Goal: Information Seeking & Learning: Learn about a topic

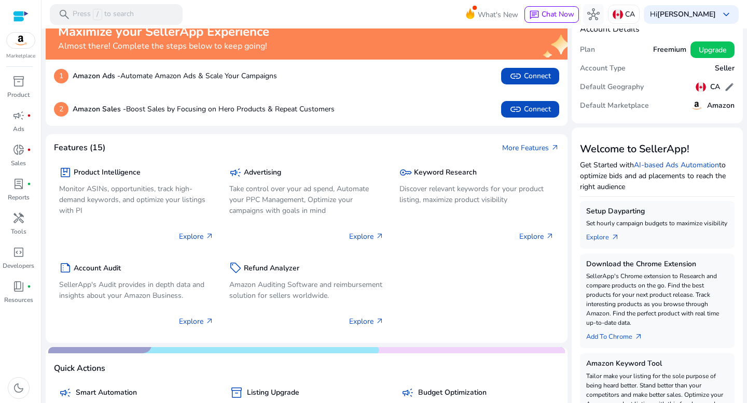
scroll to position [17, 0]
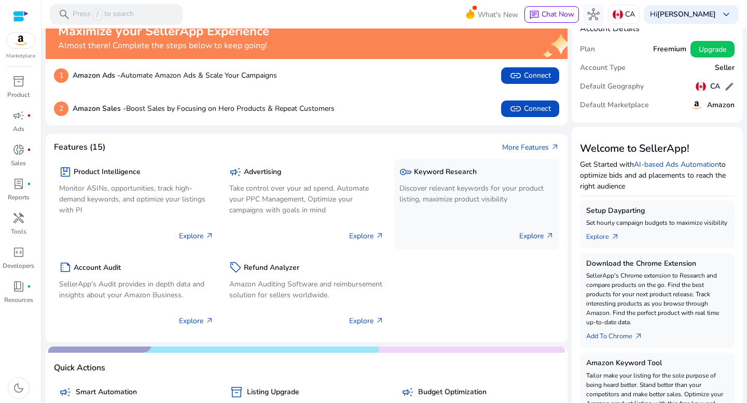
click at [452, 175] on h5 "Keyword Research" at bounding box center [445, 172] width 63 height 9
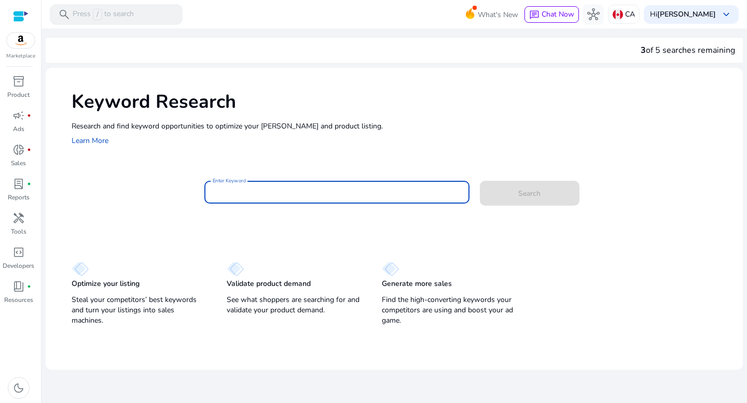
click at [254, 189] on input "Enter Keyword" at bounding box center [337, 192] width 248 height 11
type input "****"
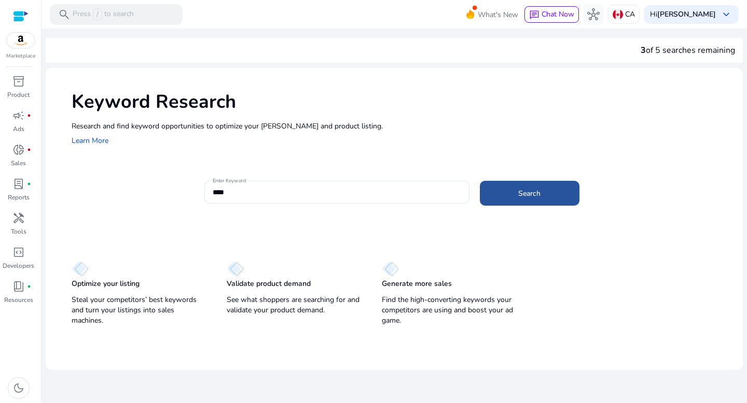
click at [550, 186] on span at bounding box center [530, 193] width 100 height 25
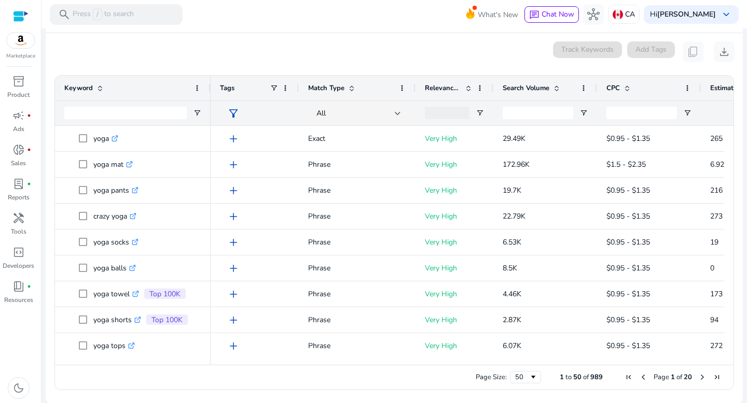
click at [558, 88] on span at bounding box center [556, 88] width 8 height 8
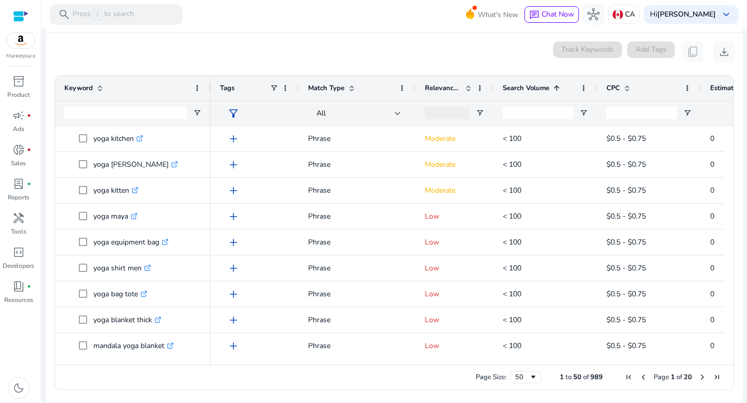
click at [558, 88] on span at bounding box center [556, 88] width 8 height 8
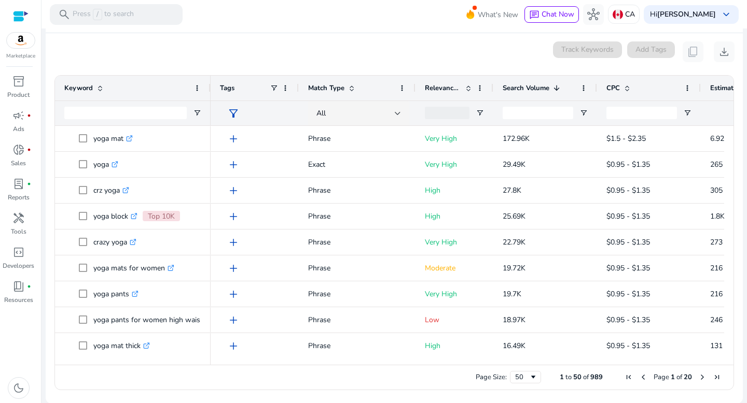
click at [681, 365] on div "Page Size: 50 1 to 50 of 989 Page 1 of 20" at bounding box center [394, 377] width 678 height 25
click at [685, 365] on div "Page Size: 50 1 to 50 of 989 Page 1 of 20" at bounding box center [394, 377] width 678 height 25
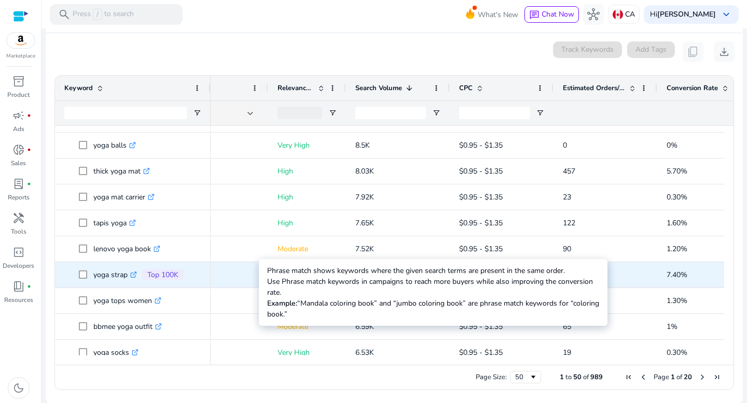
scroll to position [356, 0]
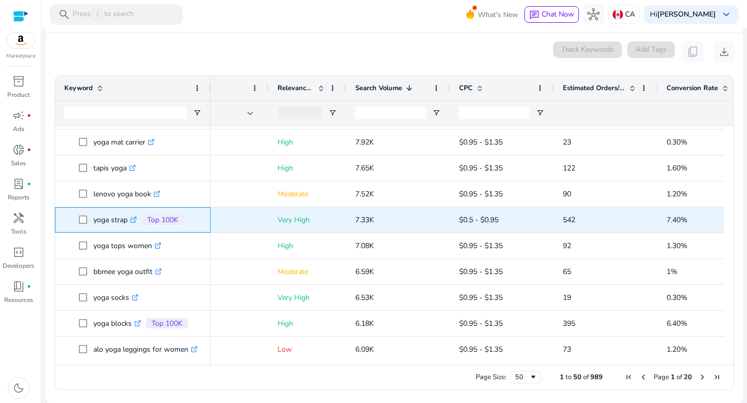
click at [136, 220] on icon ".st0{fill:#2c8af8}" at bounding box center [133, 220] width 7 height 7
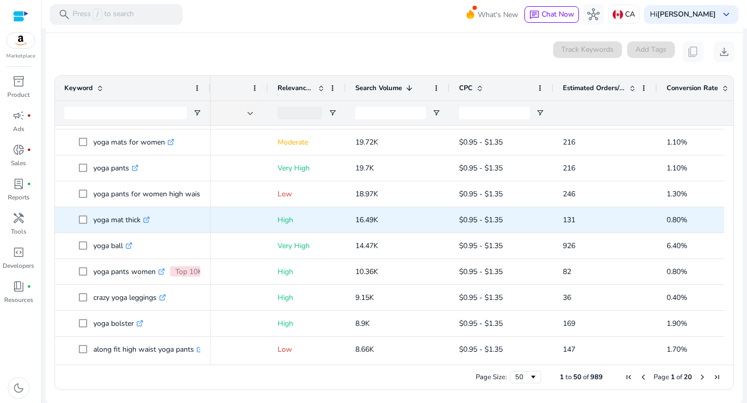
scroll to position [127, 0]
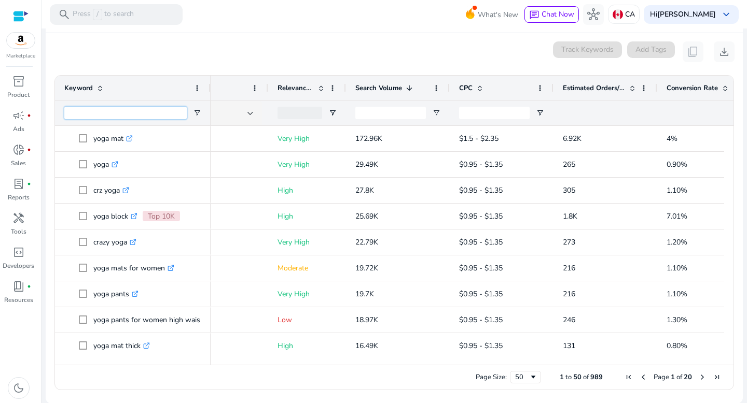
click at [130, 115] on input "Keyword Filter Input" at bounding box center [125, 113] width 122 height 12
paste input "**********"
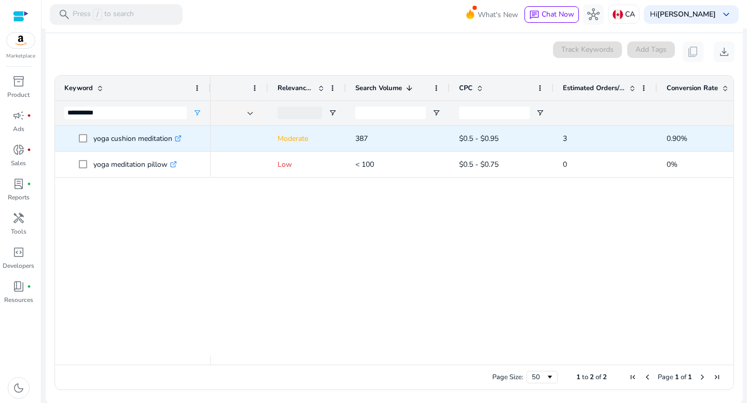
click at [138, 138] on p "yoga cushion meditation .st0{fill:#2c8af8}" at bounding box center [137, 138] width 88 height 21
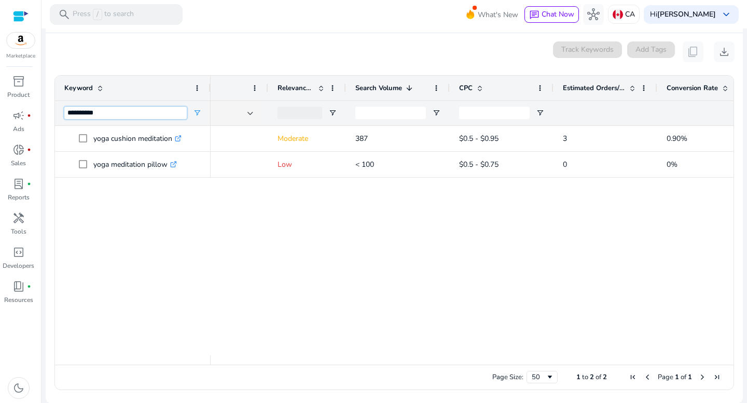
click at [120, 118] on input "**********" at bounding box center [125, 113] width 122 height 12
type input "*"
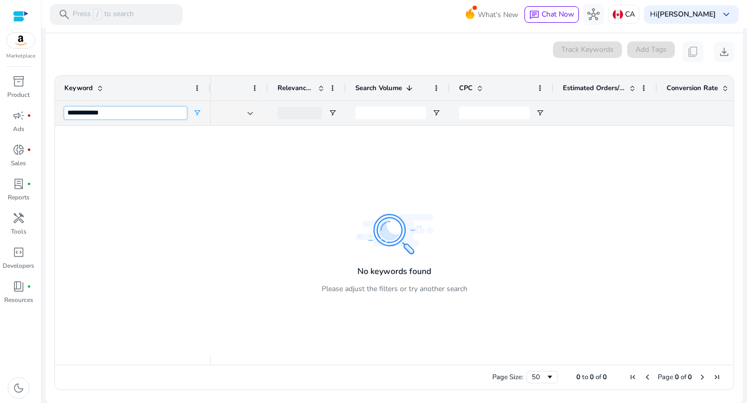
click at [86, 115] on input "**********" at bounding box center [125, 113] width 122 height 12
type input "******"
click at [89, 121] on div "******" at bounding box center [125, 113] width 122 height 24
click at [101, 113] on input "******" at bounding box center [125, 113] width 122 height 12
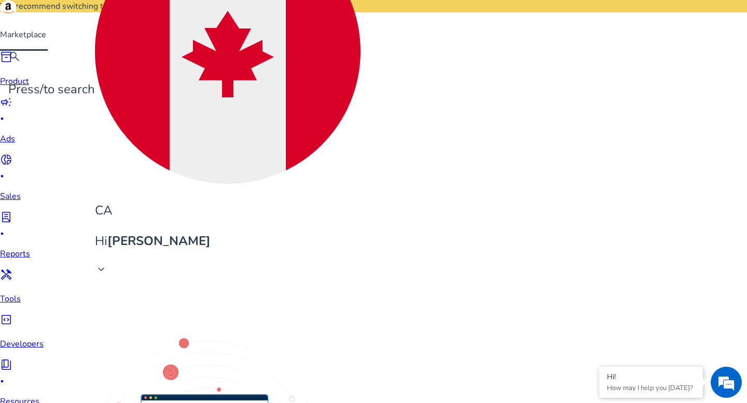
scroll to position [0, 147]
type input "*"
type input "****"
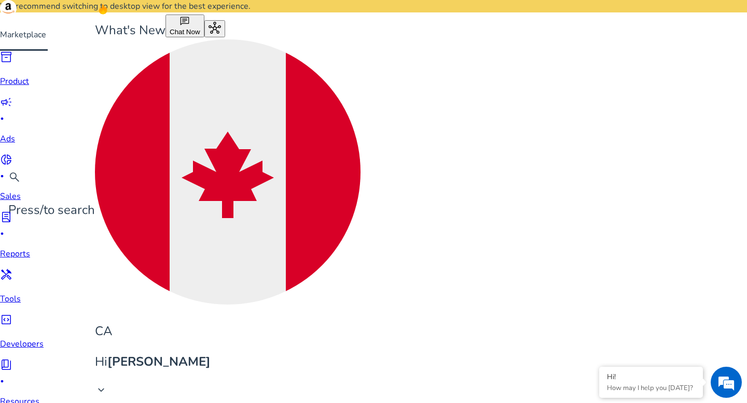
scroll to position [91, 0]
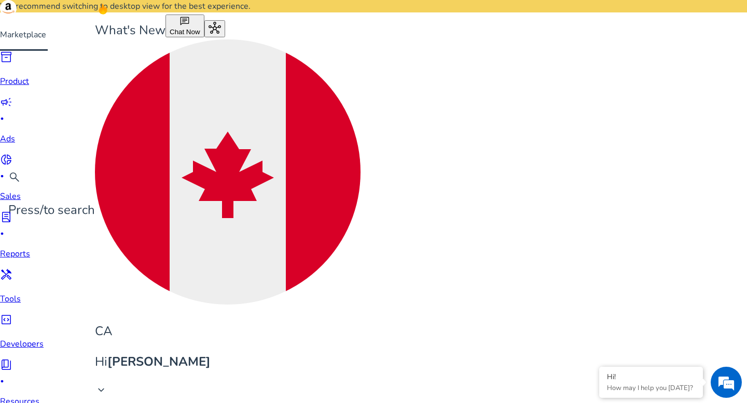
scroll to position [849, 0]
type input "*"
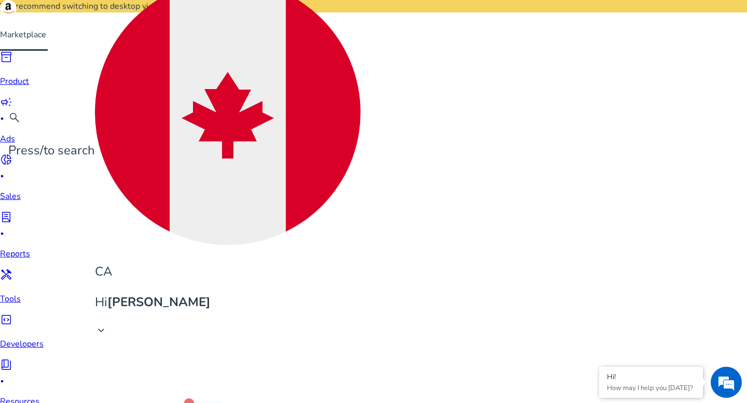
scroll to position [0, 0]
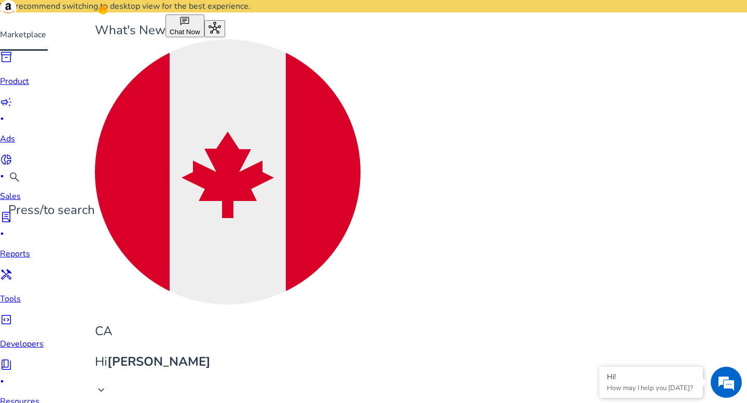
type input "*"
type input "****"
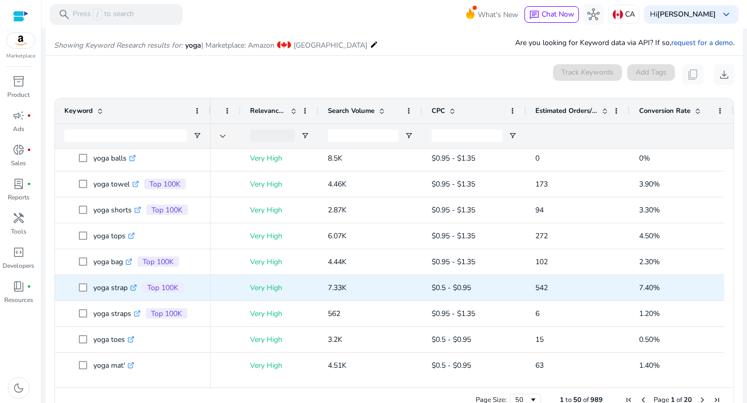
scroll to position [134, 0]
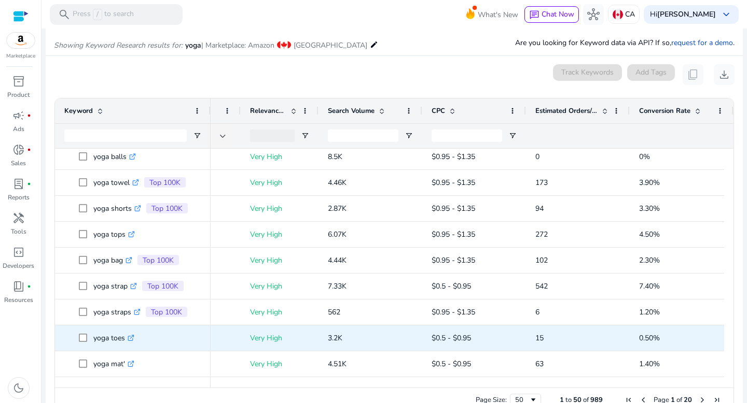
click at [113, 341] on p "yoga toes .st0{fill:#2c8af8}" at bounding box center [113, 338] width 41 height 21
click at [134, 337] on icon at bounding box center [132, 337] width 4 height 4
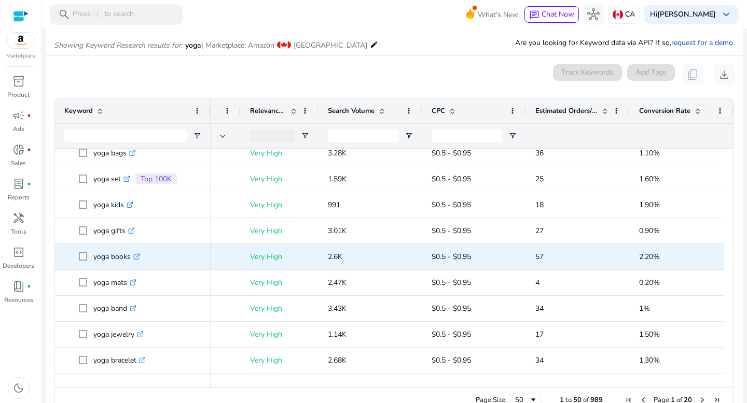
scroll to position [383, 0]
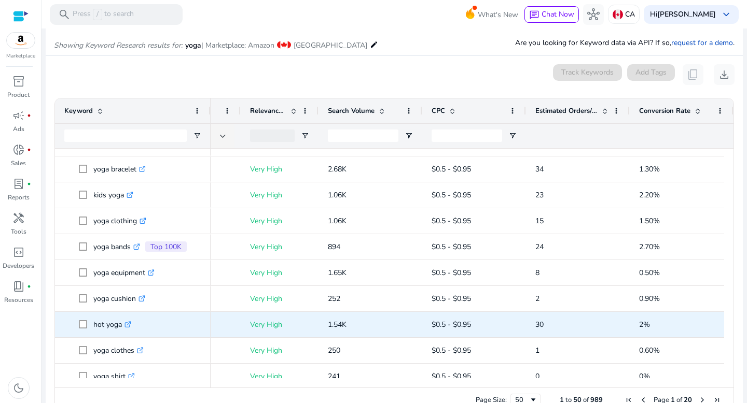
click at [131, 326] on icon ".st0{fill:#2c8af8}" at bounding box center [127, 325] width 7 height 7
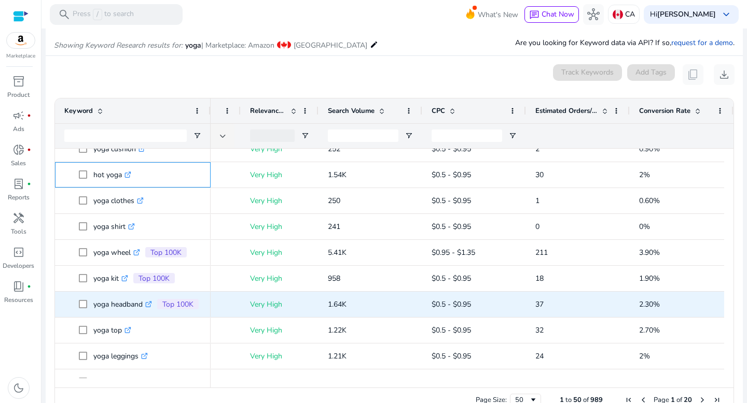
scroll to position [726, 0]
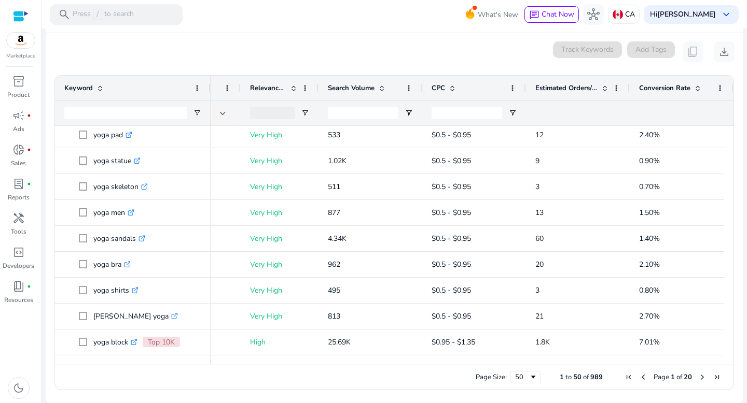
click at [699, 377] on span "Next Page" at bounding box center [702, 377] width 8 height 8
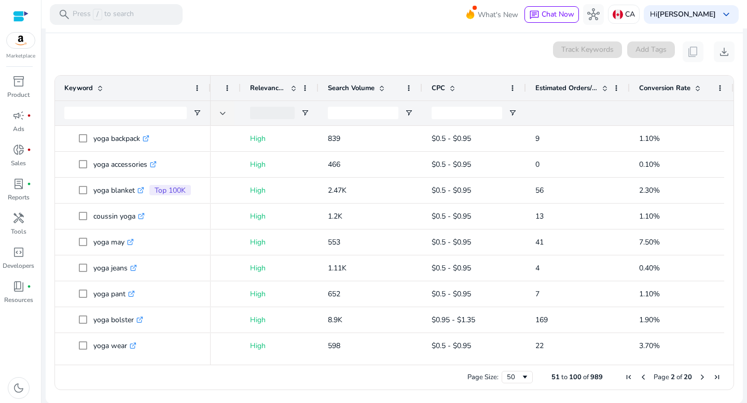
click at [699, 377] on span "Next Page" at bounding box center [702, 377] width 8 height 8
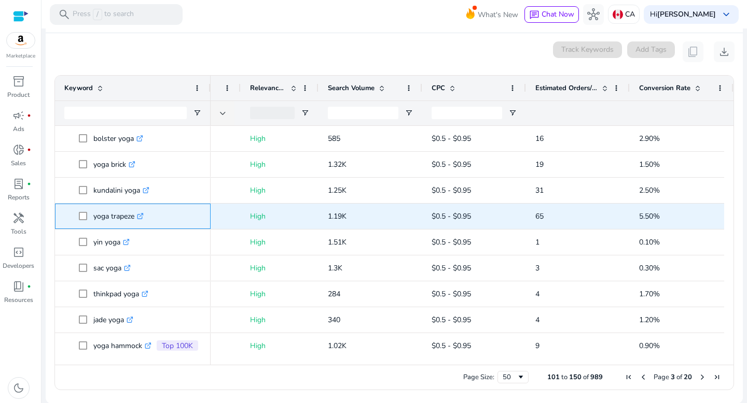
click at [144, 217] on icon ".st0{fill:#2c8af8}" at bounding box center [140, 216] width 7 height 7
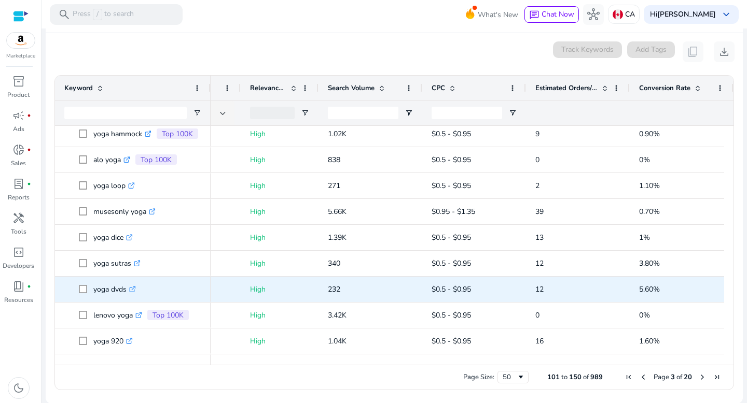
scroll to position [261, 0]
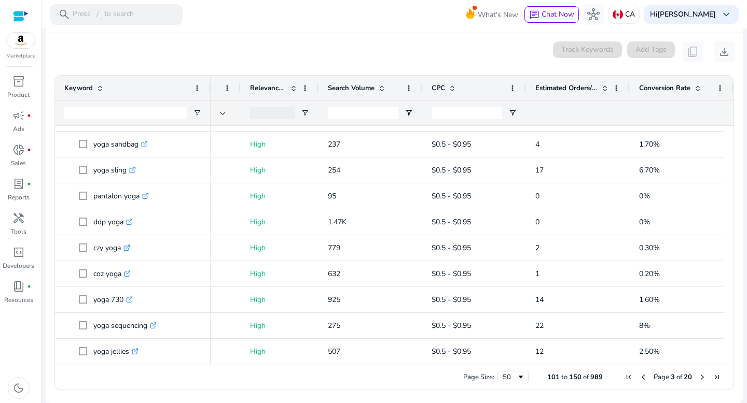
click at [380, 87] on span at bounding box center [382, 88] width 8 height 8
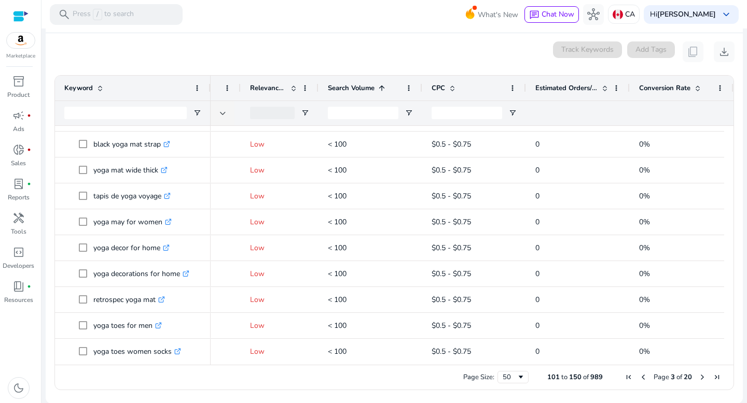
click at [380, 87] on span at bounding box center [382, 88] width 8 height 8
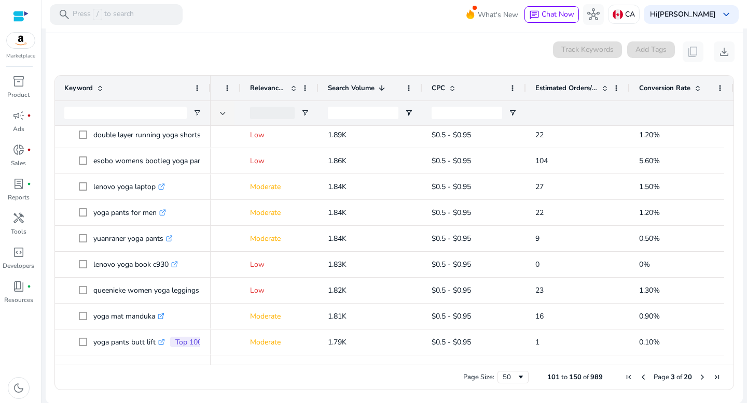
click at [699, 377] on span "Next Page" at bounding box center [702, 377] width 8 height 8
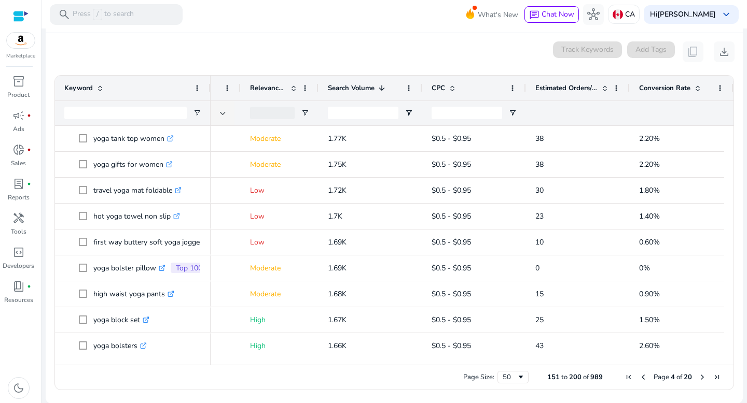
click at [699, 377] on span "Next Page" at bounding box center [702, 377] width 8 height 8
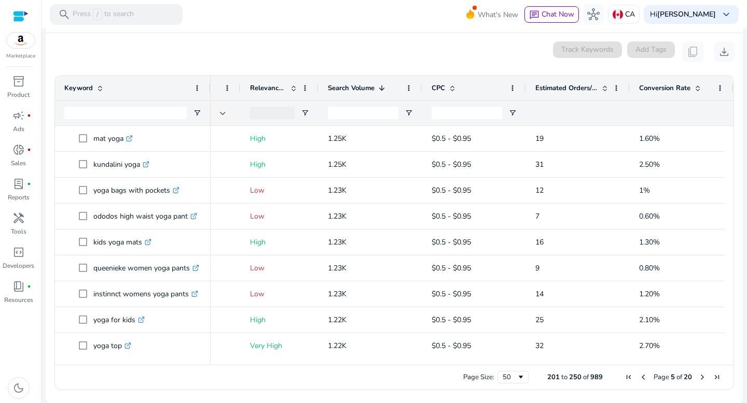
click at [699, 377] on span "Next Page" at bounding box center [702, 377] width 8 height 8
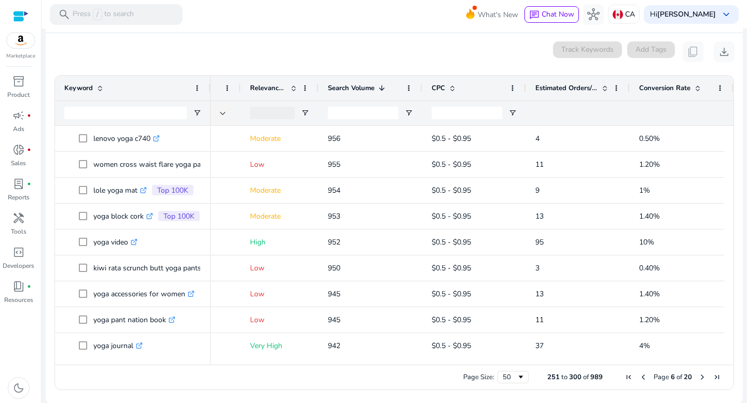
click at [699, 377] on span "Next Page" at bounding box center [702, 377] width 8 height 8
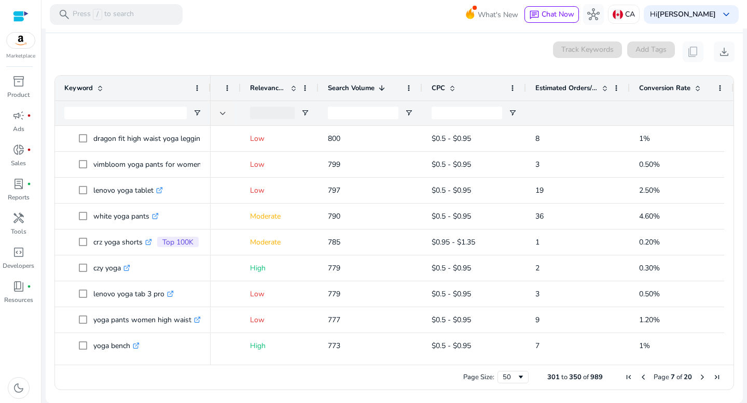
click at [699, 377] on span "Next Page" at bounding box center [702, 377] width 8 height 8
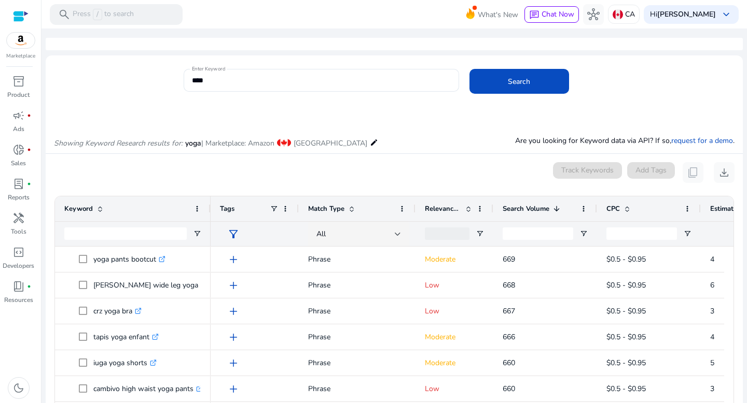
scroll to position [0, 175]
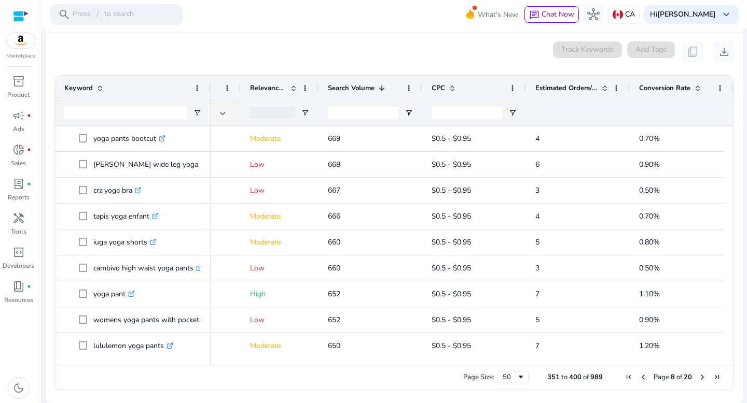
click at [699, 377] on span "Next Page" at bounding box center [702, 377] width 8 height 8
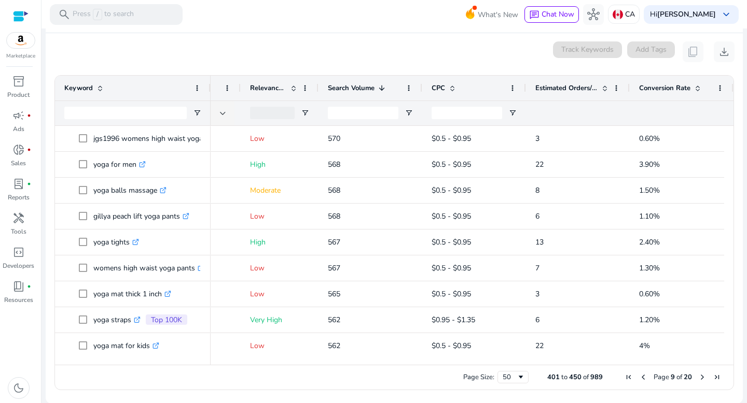
click at [699, 377] on span "Next Page" at bounding box center [702, 377] width 8 height 8
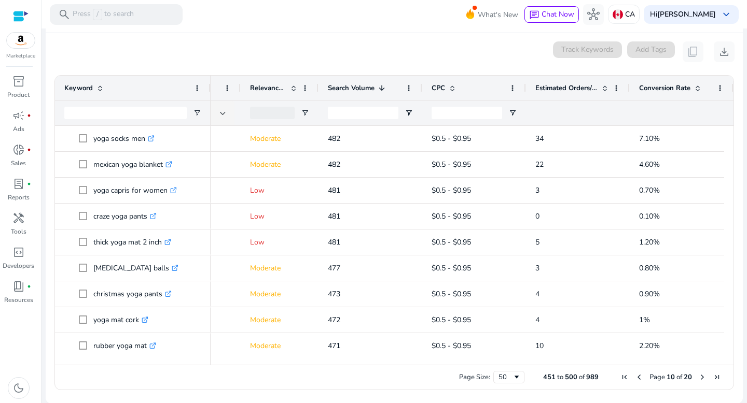
click at [699, 377] on span "Next Page" at bounding box center [702, 377] width 8 height 8
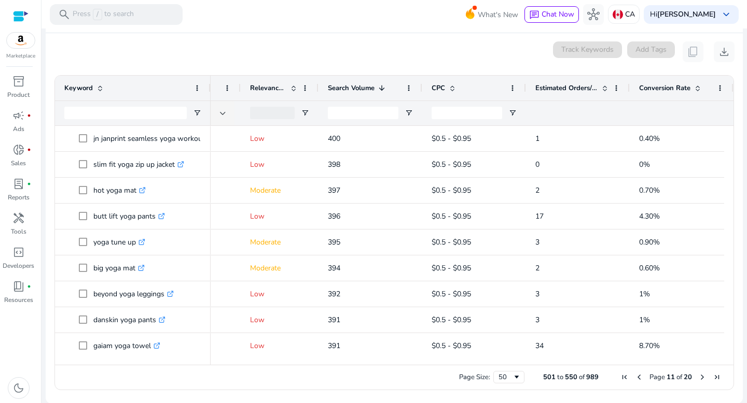
click at [699, 377] on span "Next Page" at bounding box center [702, 377] width 8 height 8
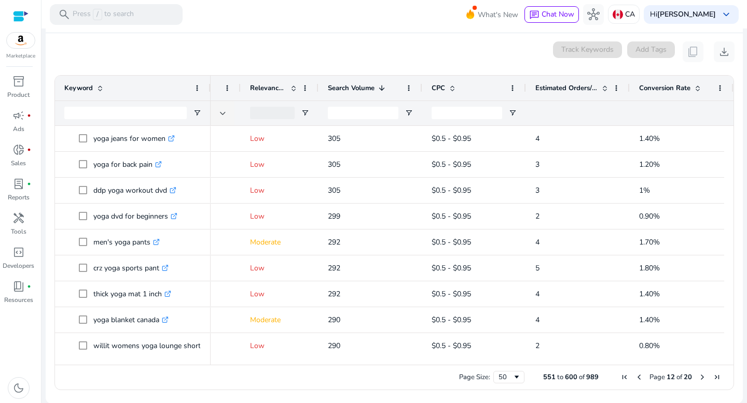
click at [699, 377] on span "Next Page" at bounding box center [702, 377] width 8 height 8
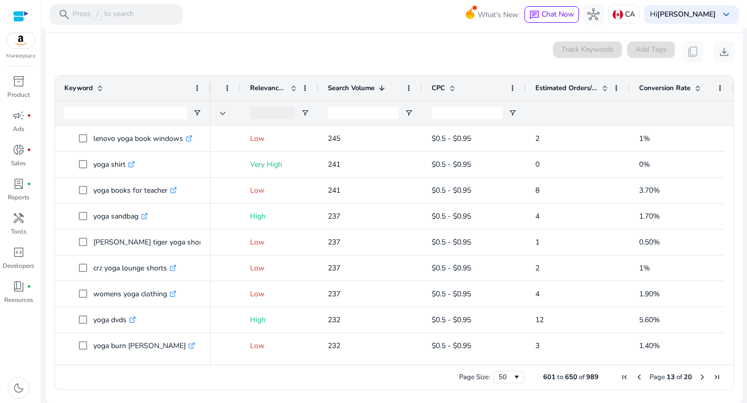
click at [699, 377] on span "Next Page" at bounding box center [702, 377] width 8 height 8
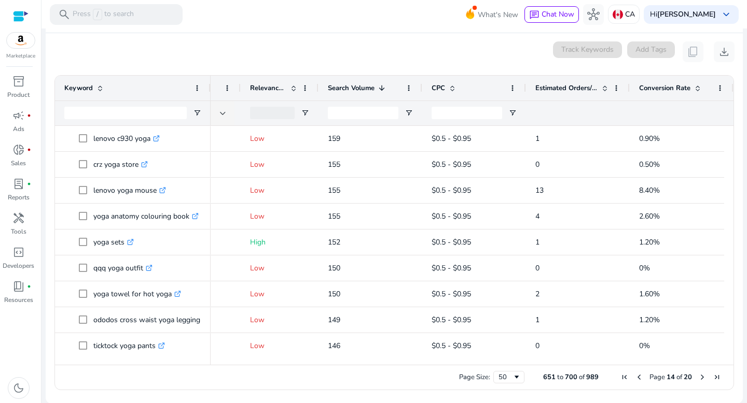
click at [698, 374] on span "Next Page" at bounding box center [702, 377] width 8 height 8
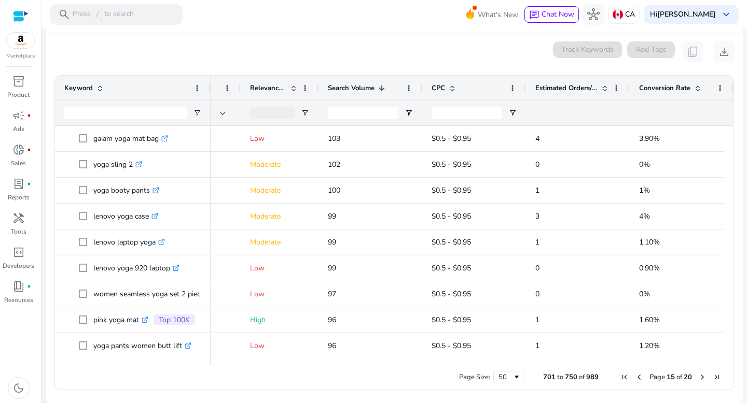
click at [698, 374] on span "Next Page" at bounding box center [702, 377] width 8 height 8
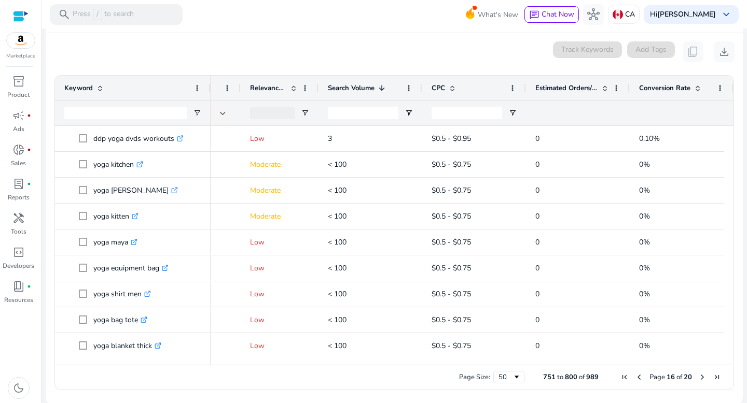
click at [698, 374] on span "Next Page" at bounding box center [702, 377] width 8 height 8
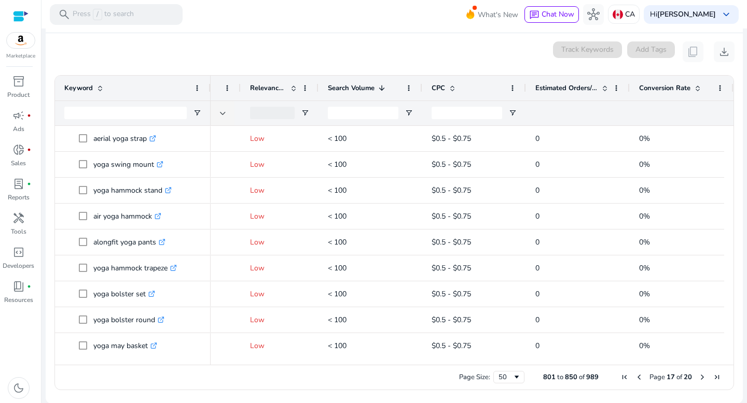
click at [698, 374] on span "Next Page" at bounding box center [702, 377] width 8 height 8
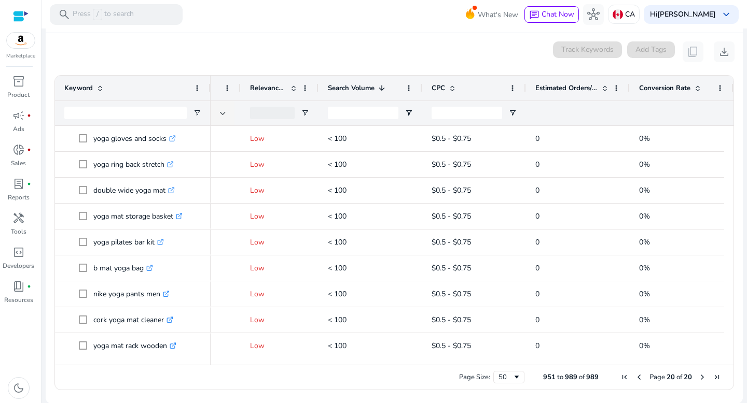
click at [698, 374] on span "Next Page" at bounding box center [702, 377] width 8 height 8
click at [635, 374] on span "Previous Page" at bounding box center [639, 377] width 8 height 8
click at [630, 371] on div "Page Size: 50 801 to 850 of 989 Page 17 of 20" at bounding box center [394, 377] width 678 height 25
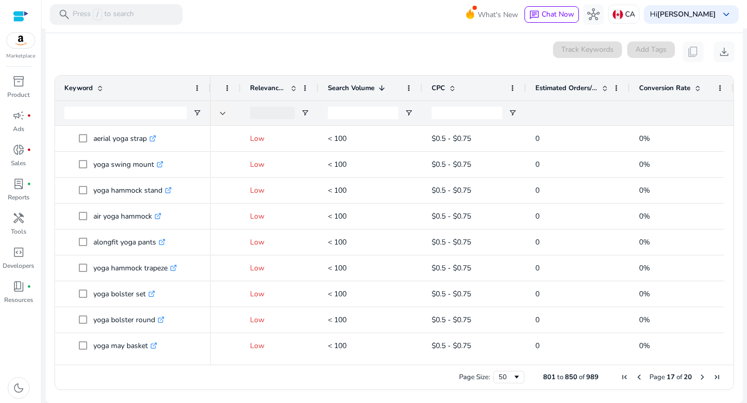
click at [630, 371] on div "Page Size: 50 801 to 850 of 989 Page 17 of 20" at bounding box center [394, 377] width 678 height 25
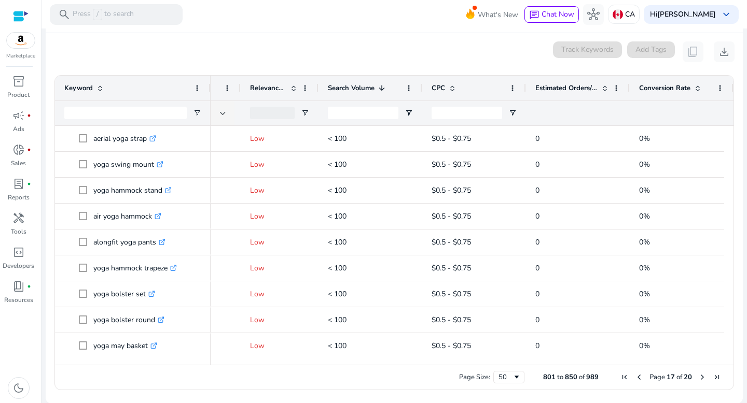
click at [630, 371] on div "Page Size: 50 801 to 850 of 989 Page 17 of 20" at bounding box center [394, 377] width 678 height 25
click at [632, 373] on span "Page 17 of 20" at bounding box center [670, 377] width 107 height 9
click at [635, 373] on span "Previous Page" at bounding box center [639, 377] width 8 height 8
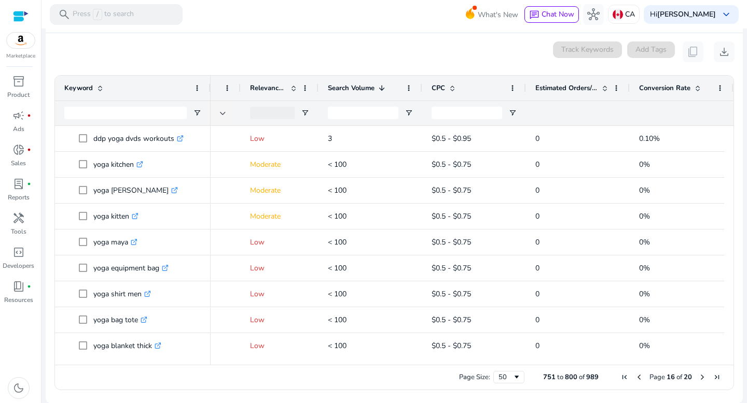
click at [635, 373] on span "Previous Page" at bounding box center [639, 377] width 8 height 8
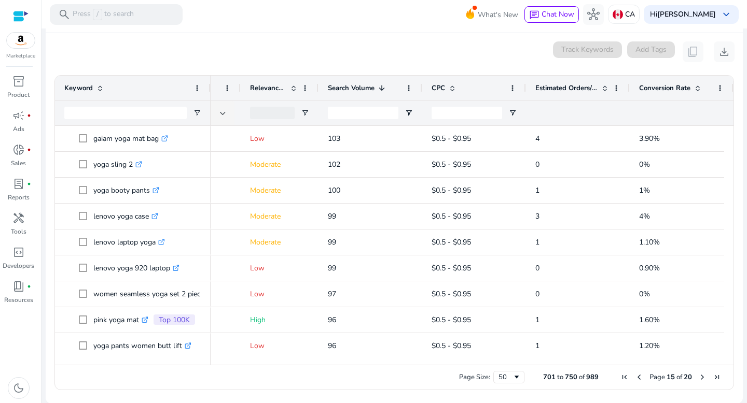
click at [635, 373] on span "Previous Page" at bounding box center [639, 377] width 8 height 8
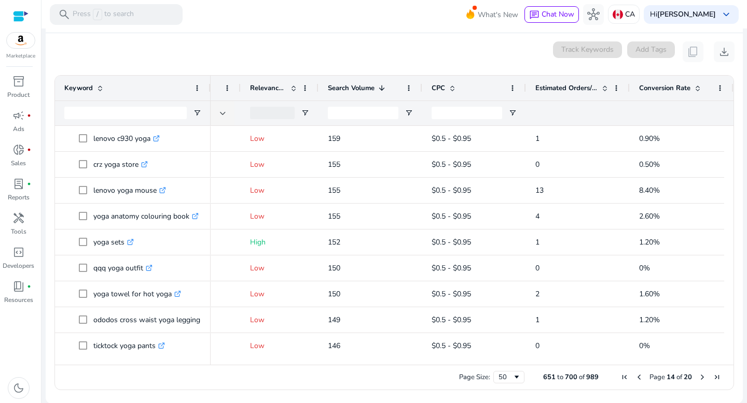
click at [635, 373] on span "Previous Page" at bounding box center [639, 377] width 8 height 8
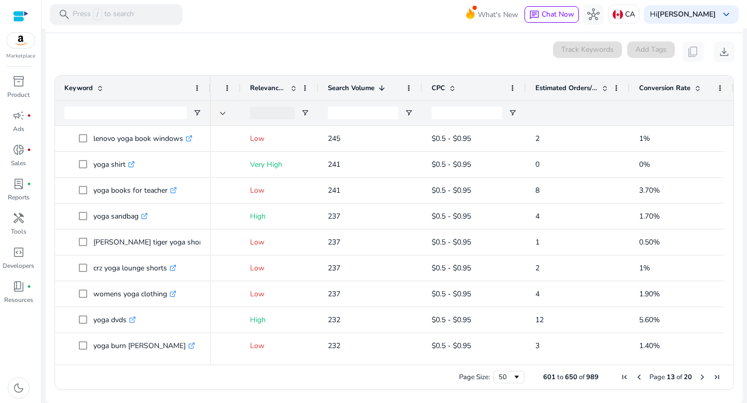
click at [635, 373] on span "Previous Page" at bounding box center [639, 377] width 8 height 8
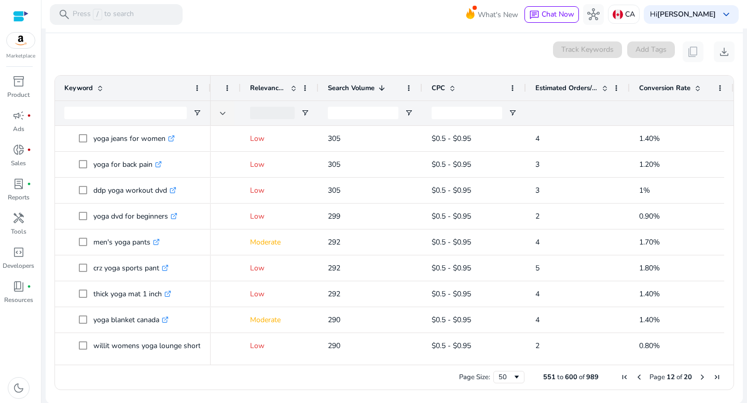
click at [635, 373] on span "Previous Page" at bounding box center [639, 377] width 8 height 8
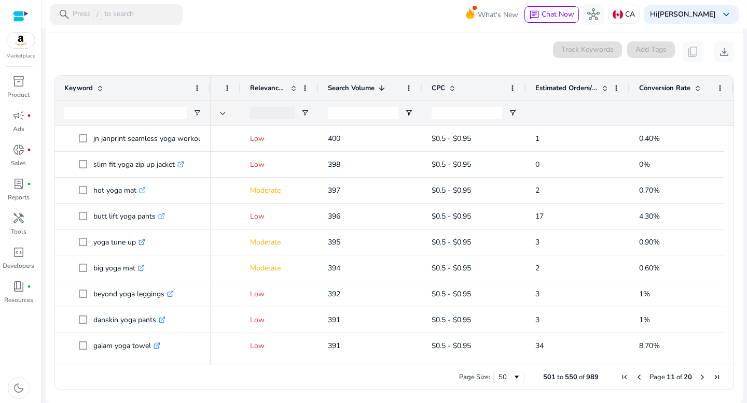
click at [635, 373] on span "Previous Page" at bounding box center [639, 377] width 8 height 8
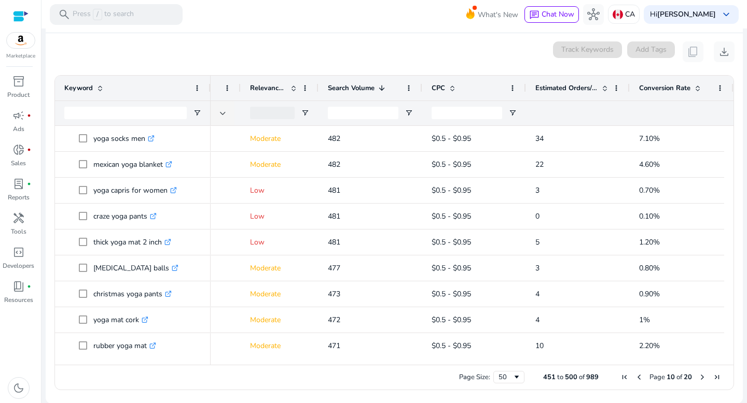
click at [635, 373] on span "Previous Page" at bounding box center [639, 377] width 8 height 8
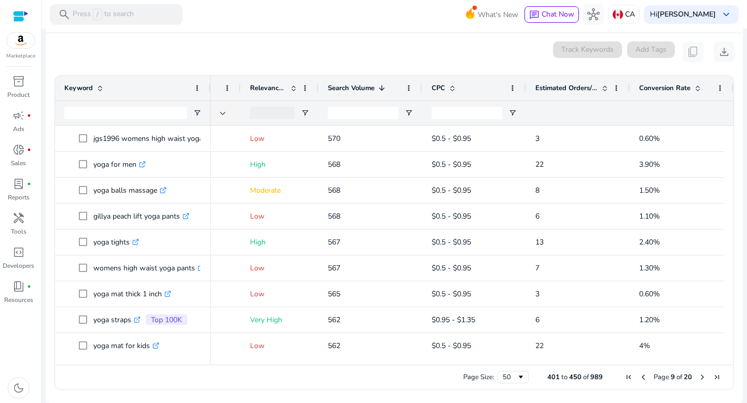
click at [632, 373] on span "Page 9 of 20" at bounding box center [672, 377] width 103 height 9
click at [639, 375] on span "Previous Page" at bounding box center [643, 377] width 8 height 8
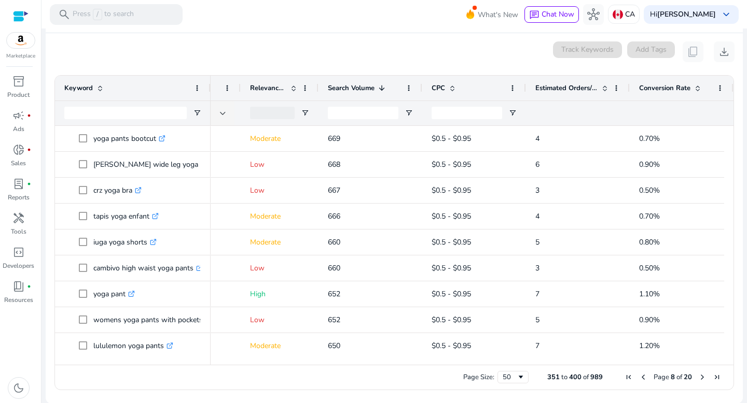
click at [639, 373] on span "Page 8 of 20" at bounding box center [672, 377] width 103 height 9
click at [639, 376] on span "Previous Page" at bounding box center [643, 377] width 8 height 8
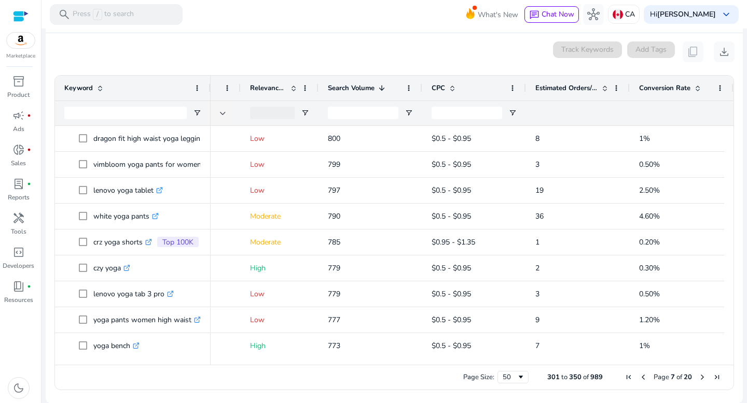
click at [639, 376] on span "Previous Page" at bounding box center [643, 377] width 8 height 8
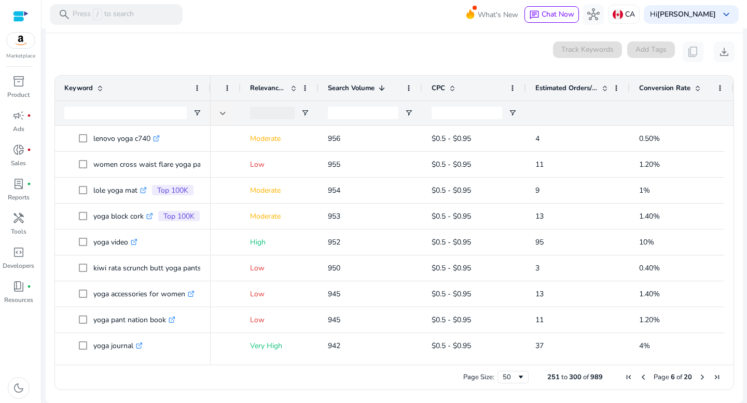
click at [639, 376] on span "Previous Page" at bounding box center [643, 377] width 8 height 8
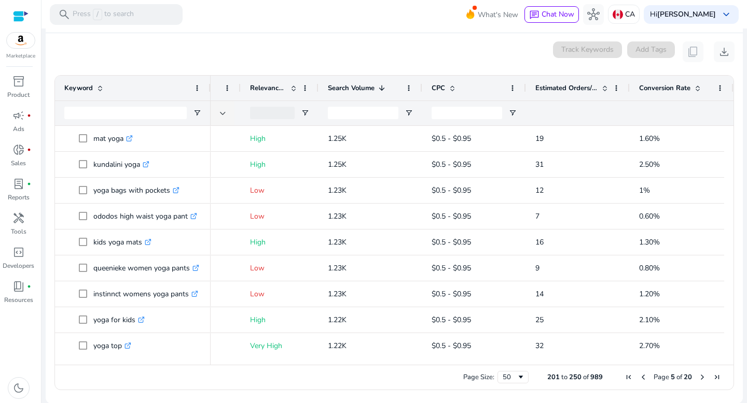
click at [639, 376] on span "Previous Page" at bounding box center [643, 377] width 8 height 8
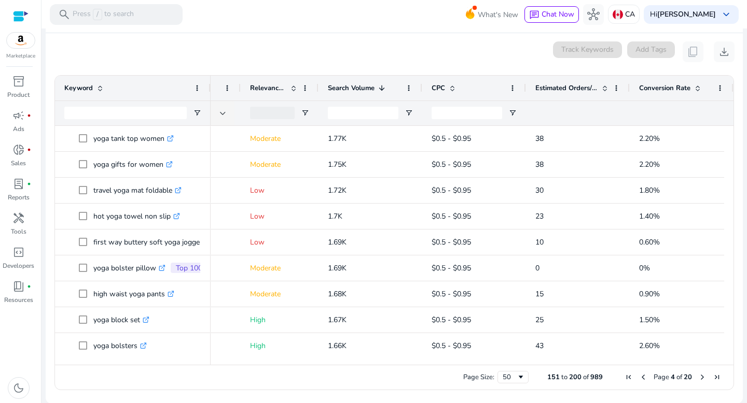
click at [639, 376] on span "Previous Page" at bounding box center [643, 377] width 8 height 8
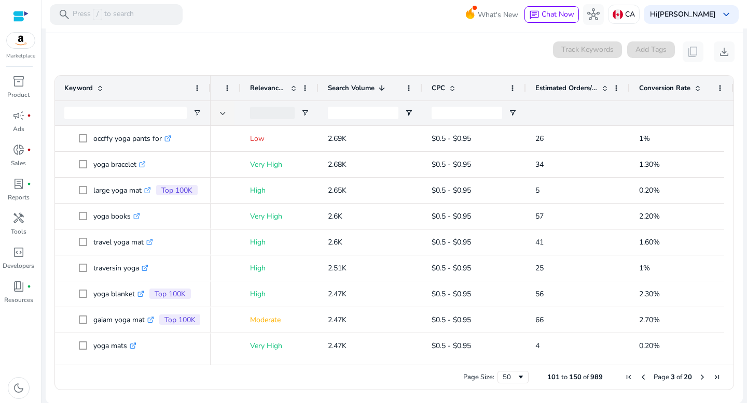
click at [639, 376] on span "Previous Page" at bounding box center [643, 377] width 8 height 8
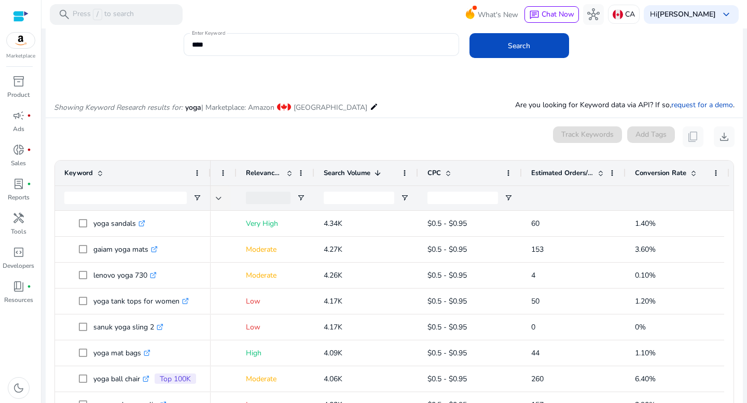
scroll to position [0, 179]
click at [224, 47] on input "****" at bounding box center [321, 44] width 259 height 11
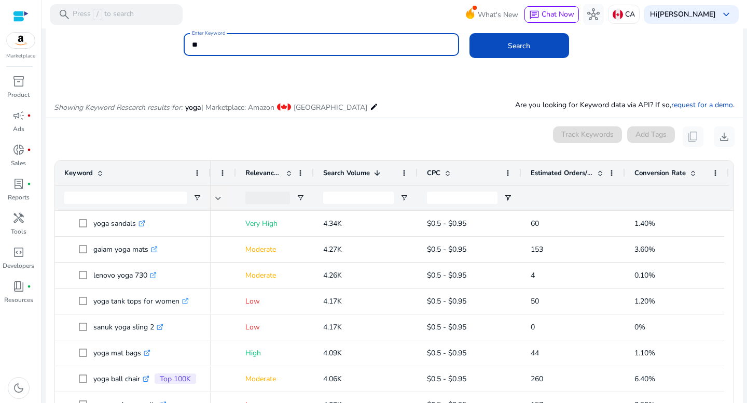
type input "*"
type input "*******"
click at [469, 33] on button "Search" at bounding box center [519, 45] width 100 height 25
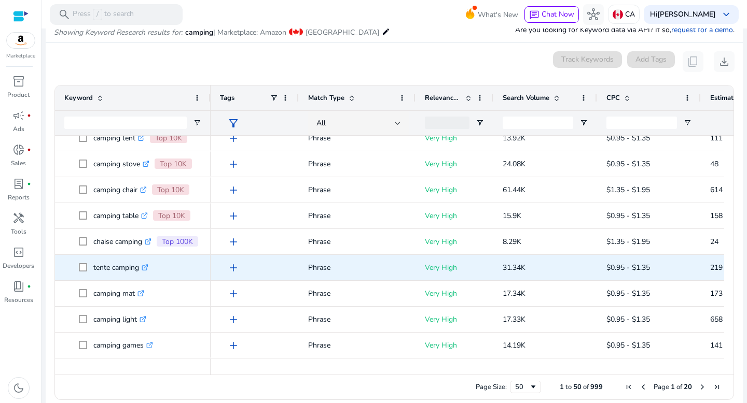
scroll to position [116, 0]
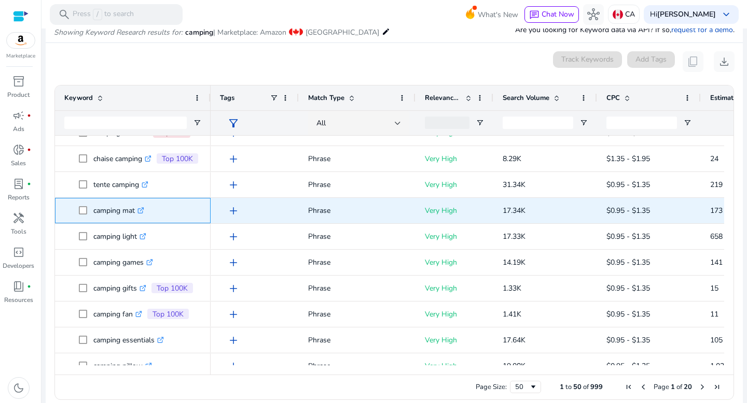
click at [144, 210] on icon ".st0{fill:#2c8af8}" at bounding box center [140, 210] width 7 height 7
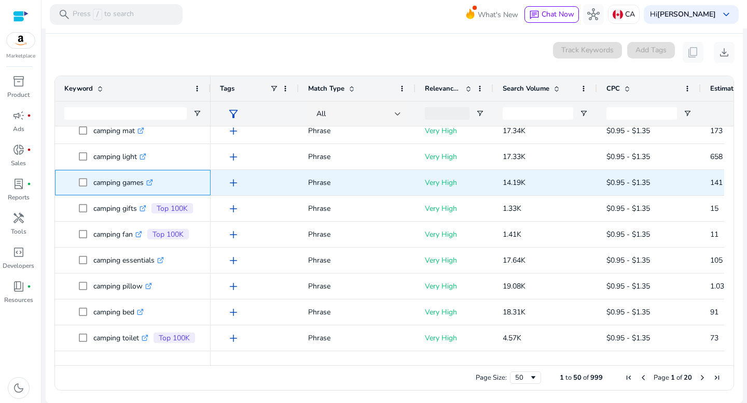
click at [152, 180] on icon at bounding box center [149, 182] width 5 height 5
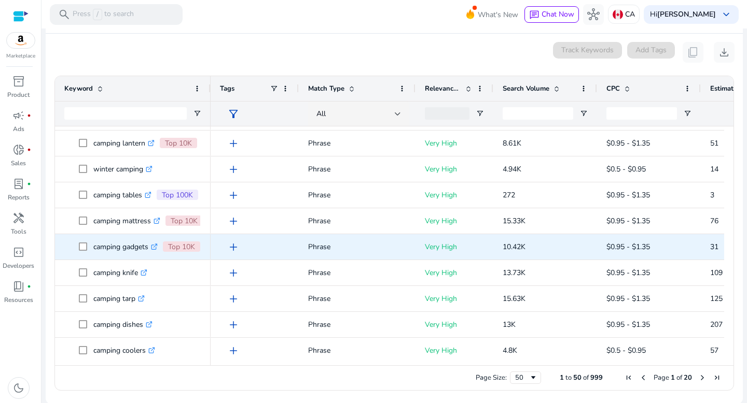
click at [158, 247] on icon ".st0{fill:#2c8af8}" at bounding box center [154, 247] width 7 height 7
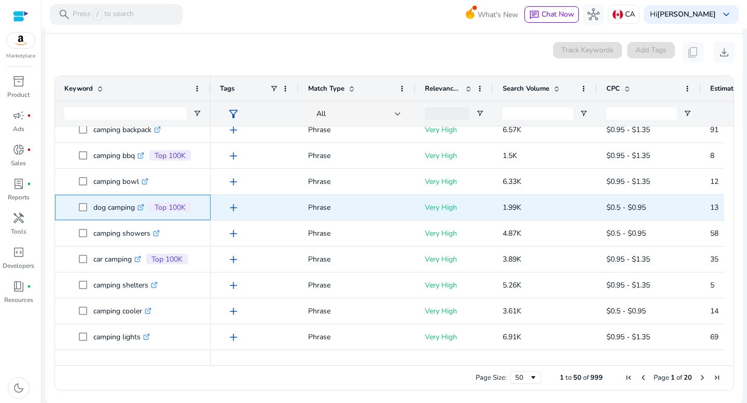
click at [143, 208] on icon at bounding box center [142, 206] width 4 height 4
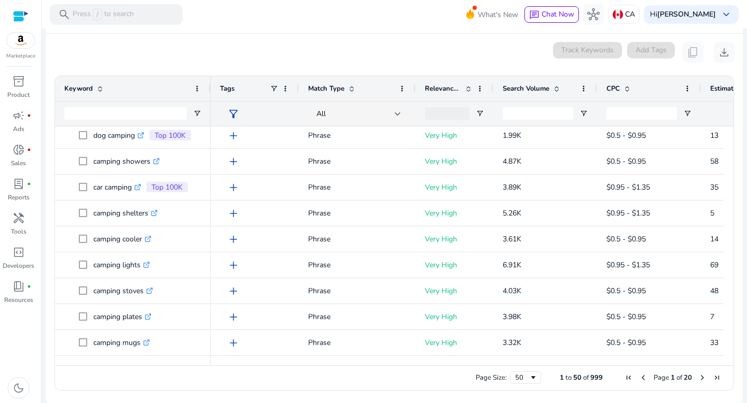
click at [698, 378] on span "Next Page" at bounding box center [702, 378] width 8 height 8
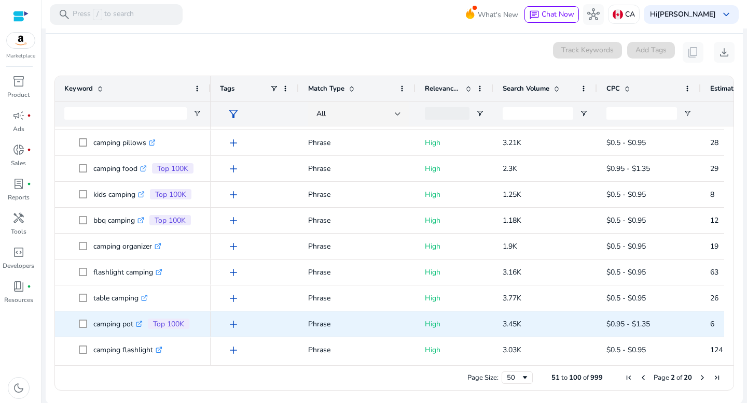
scroll to position [62, 0]
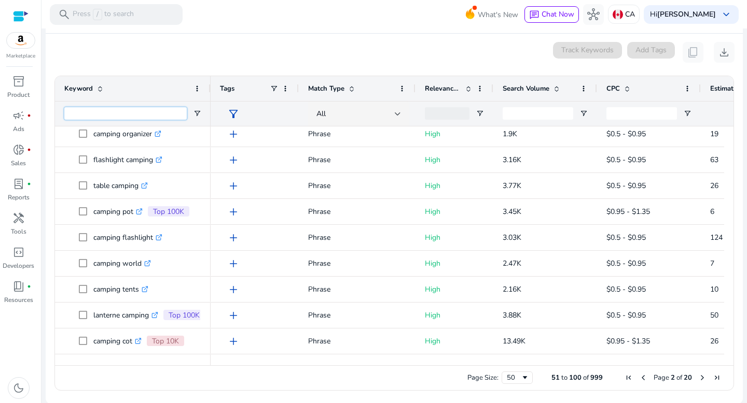
click at [104, 115] on input "Keyword Filter Input" at bounding box center [125, 113] width 122 height 12
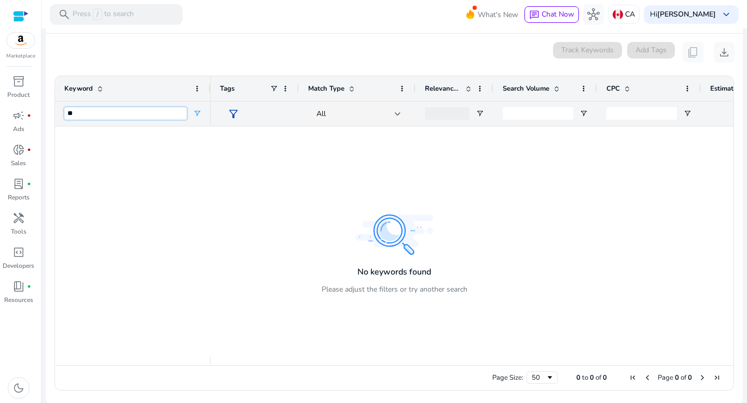
type input "*"
type input "*****"
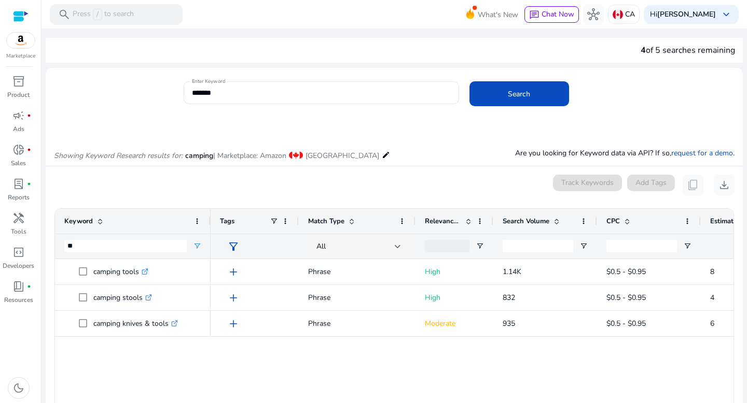
type input "*"
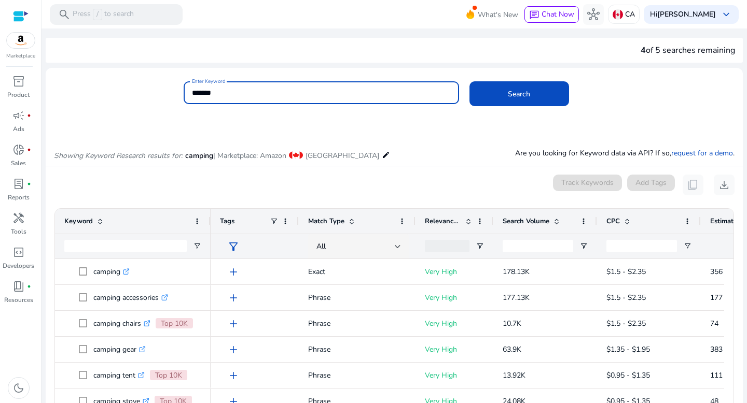
click at [234, 92] on input "*******" at bounding box center [321, 92] width 259 height 11
type input "*"
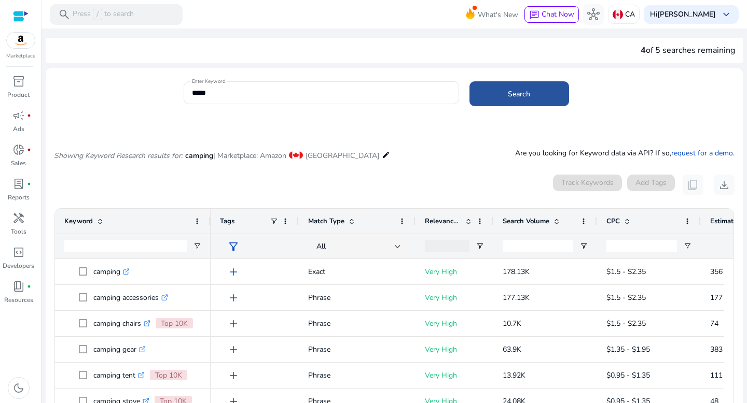
click at [516, 91] on span "Search" at bounding box center [519, 94] width 22 height 11
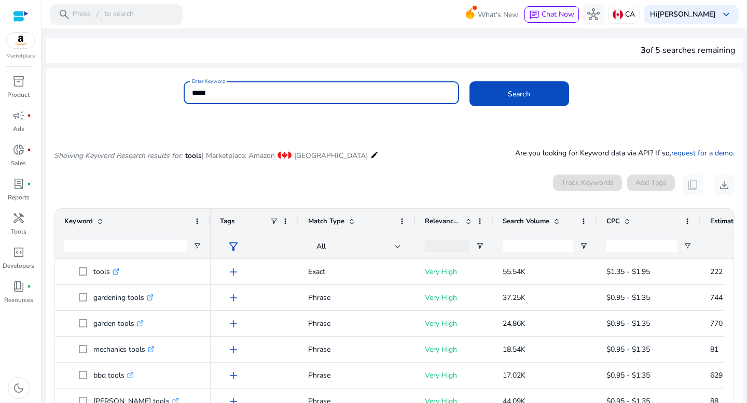
click at [222, 90] on input "*****" at bounding box center [321, 92] width 259 height 11
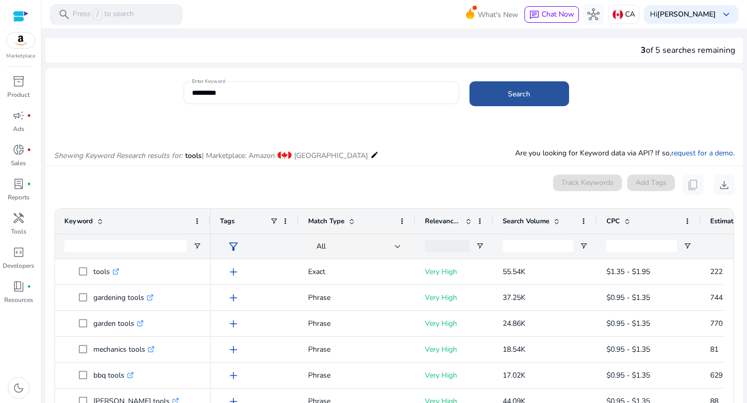
click at [498, 95] on span at bounding box center [519, 93] width 100 height 25
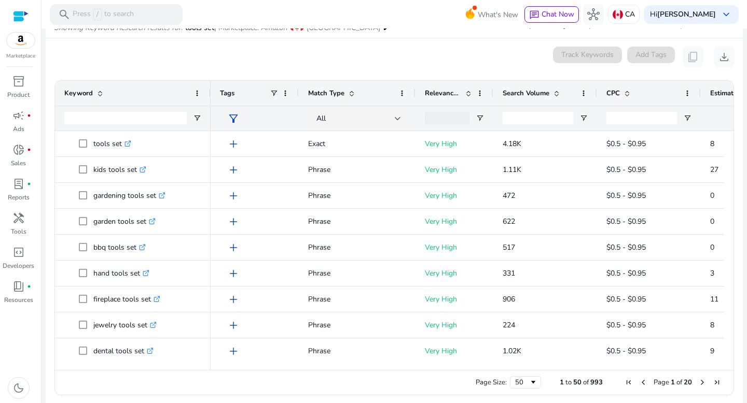
scroll to position [129, 0]
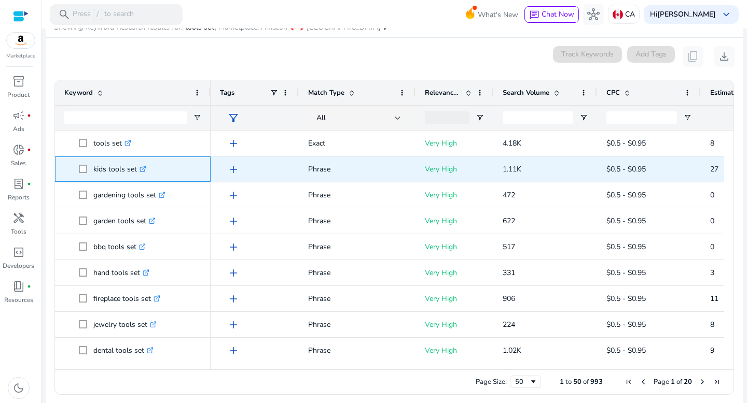
click at [144, 171] on icon ".st0{fill:#2c8af8}" at bounding box center [143, 169] width 7 height 7
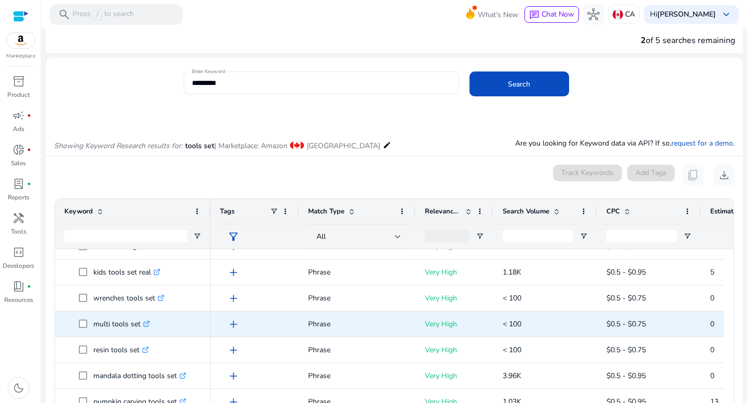
scroll to position [0, 0]
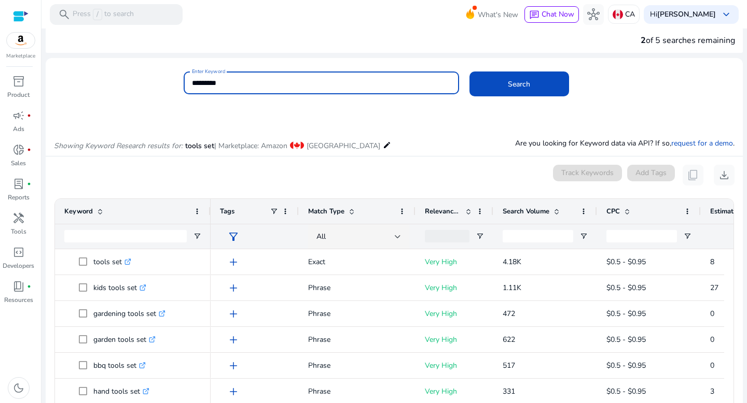
click at [205, 79] on input "*********" at bounding box center [321, 82] width 259 height 11
type input "*"
type input "**********"
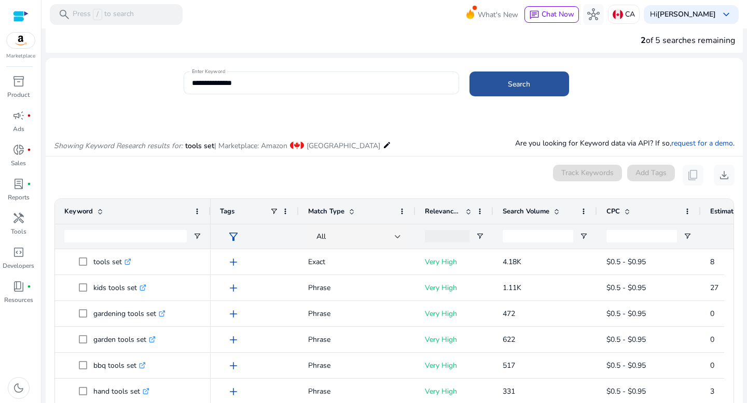
click at [512, 85] on span "Search" at bounding box center [519, 84] width 22 height 11
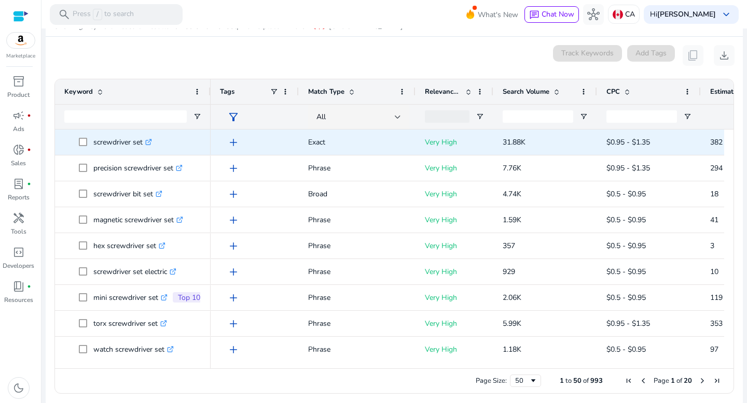
scroll to position [130, 0]
click at [151, 139] on icon ".st0{fill:#2c8af8}" at bounding box center [148, 141] width 7 height 7
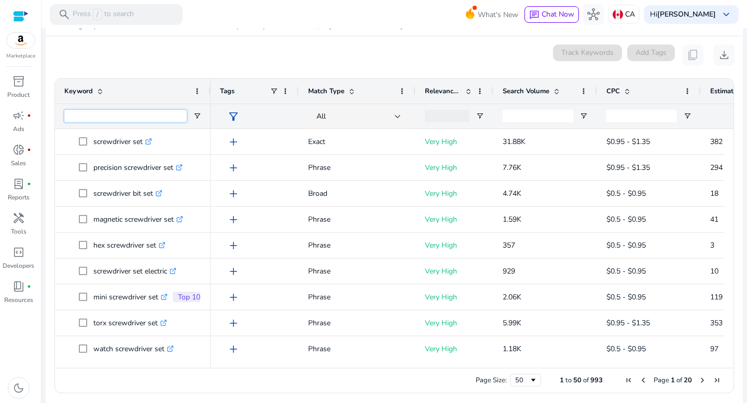
click at [114, 116] on input "Keyword Filter Input" at bounding box center [125, 116] width 122 height 12
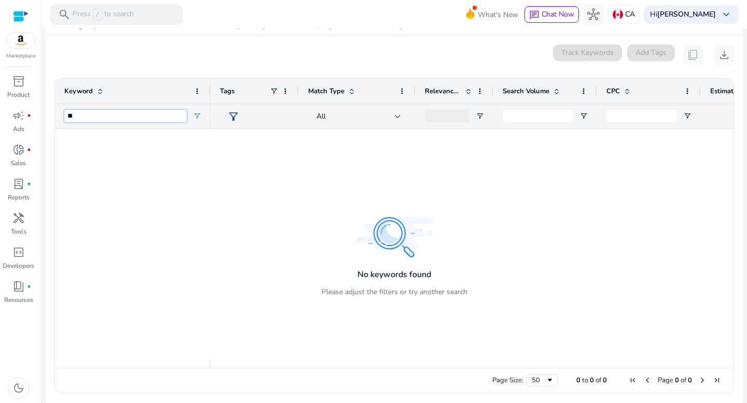
type input "*"
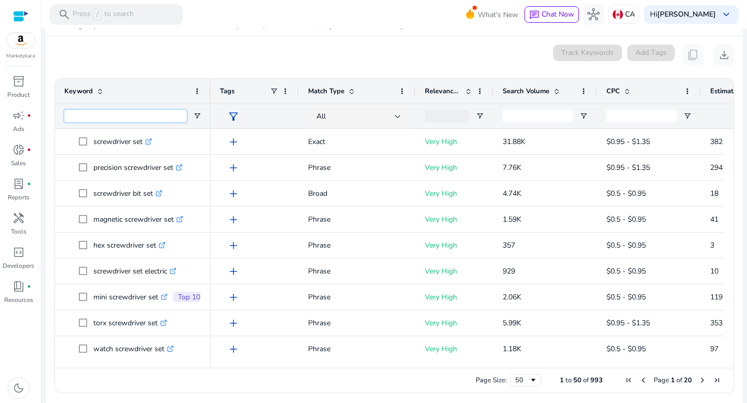
scroll to position [0, 0]
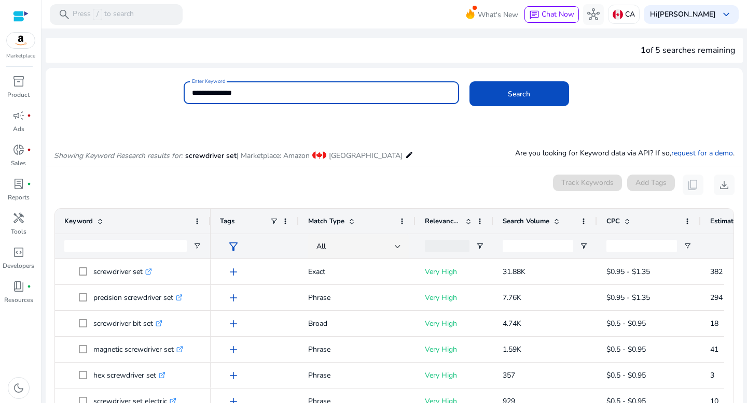
click at [272, 90] on input "**********" at bounding box center [321, 92] width 259 height 11
type input "*"
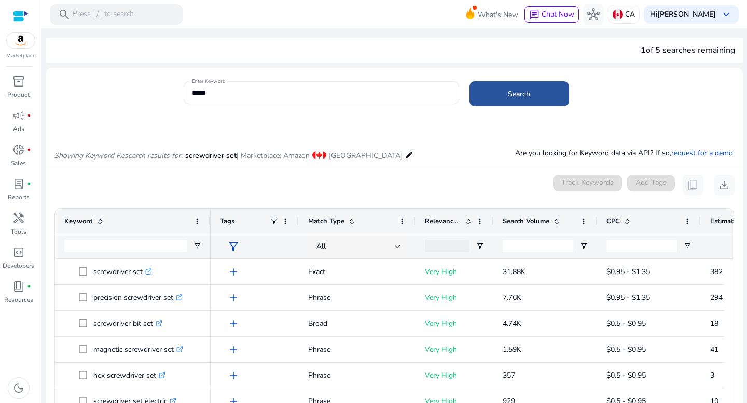
click at [505, 94] on span at bounding box center [519, 93] width 100 height 25
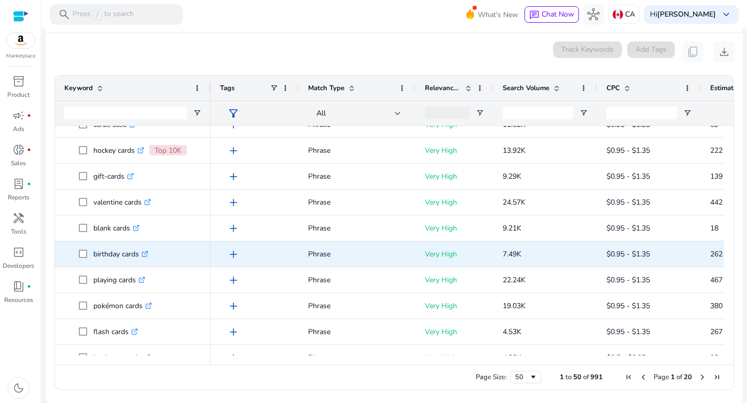
scroll to position [200, 0]
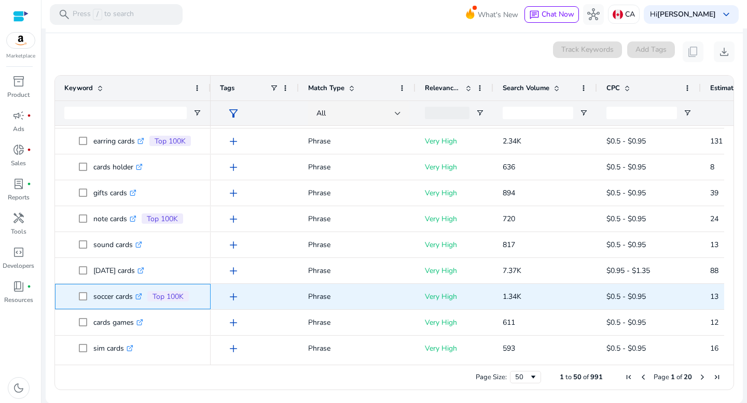
click at [141, 298] on icon ".st0{fill:#2c8af8}" at bounding box center [138, 297] width 7 height 7
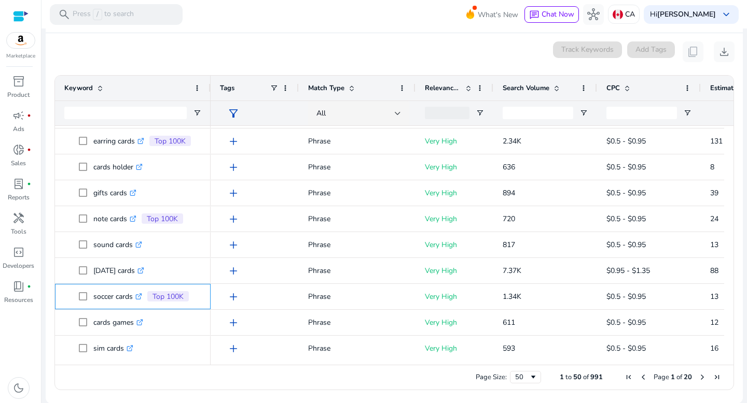
scroll to position [0, 0]
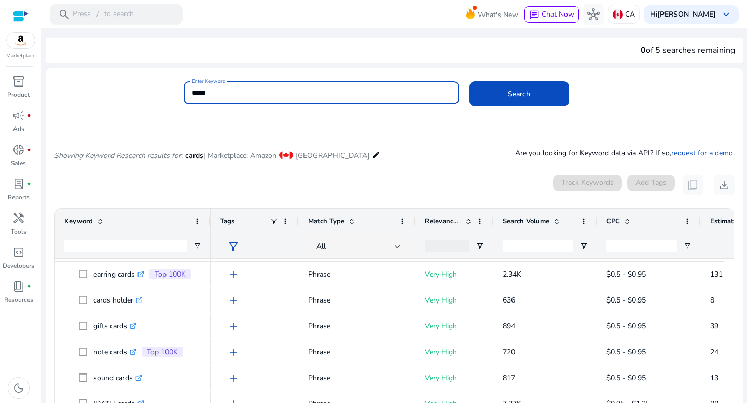
click at [231, 91] on input "*****" at bounding box center [321, 92] width 259 height 11
type input "*"
type input "******"
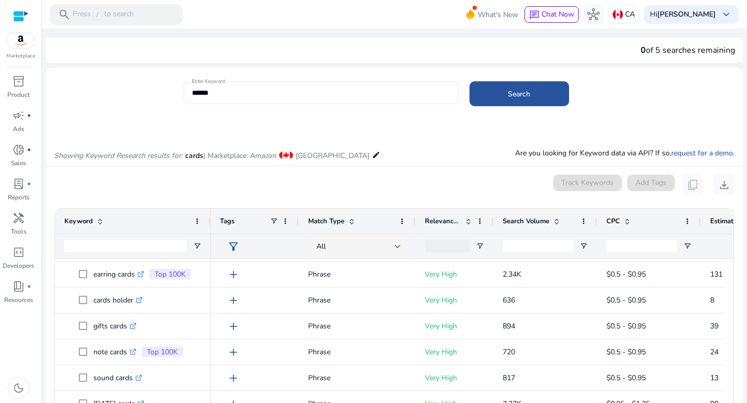
click at [514, 98] on span "Search" at bounding box center [519, 94] width 22 height 11
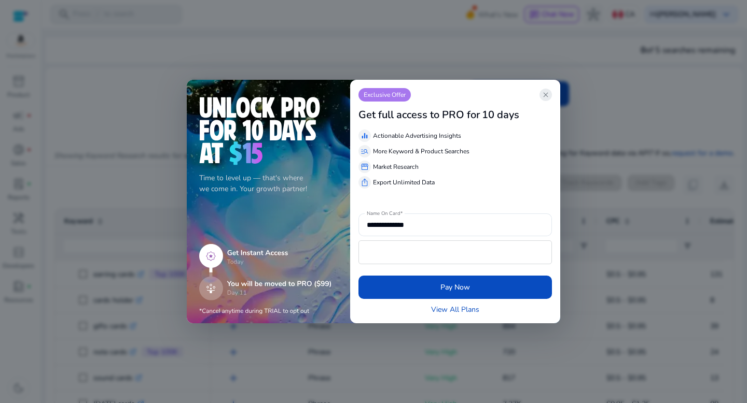
click at [549, 92] on span "close" at bounding box center [545, 95] width 8 height 8
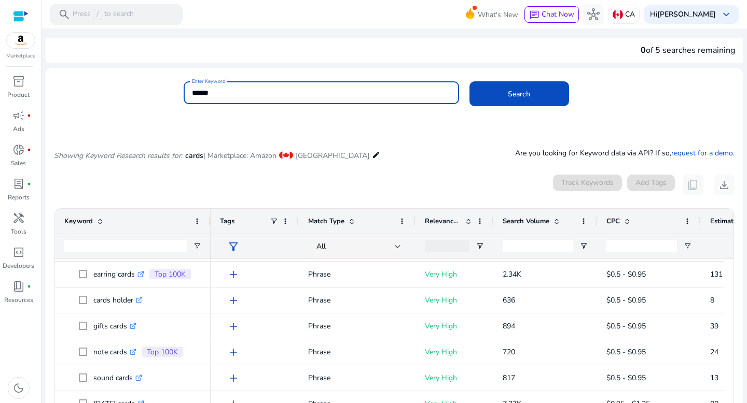
click at [257, 96] on input "******" at bounding box center [321, 92] width 259 height 11
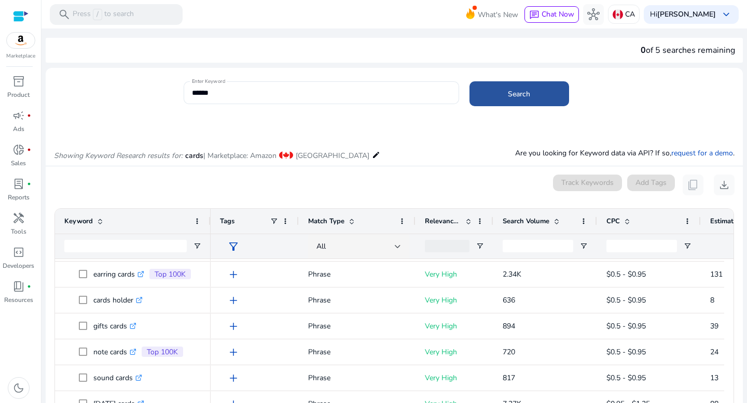
click at [523, 91] on span "Search" at bounding box center [519, 94] width 22 height 11
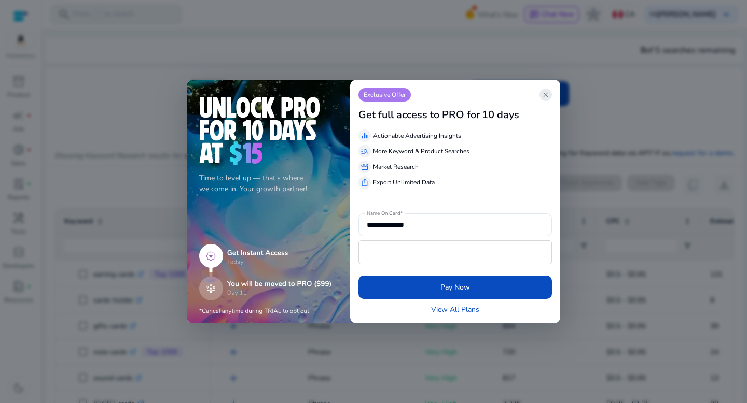
click at [547, 94] on span "close" at bounding box center [545, 95] width 8 height 8
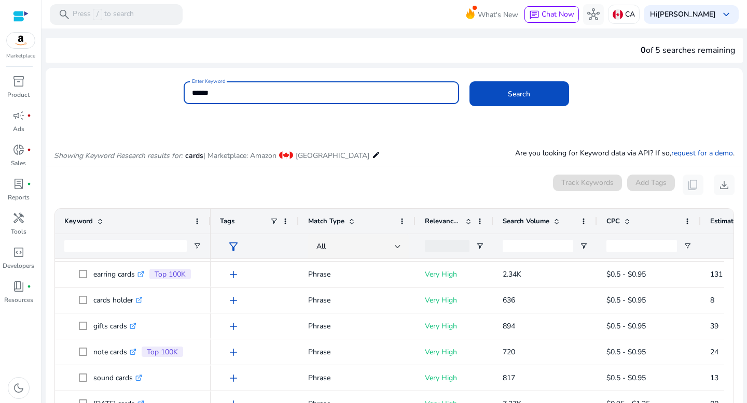
click at [238, 91] on input "******" at bounding box center [321, 92] width 259 height 11
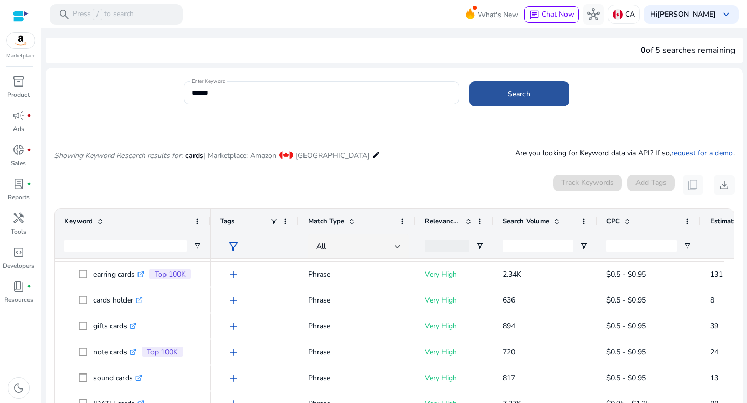
click at [512, 97] on span "Search" at bounding box center [519, 94] width 22 height 11
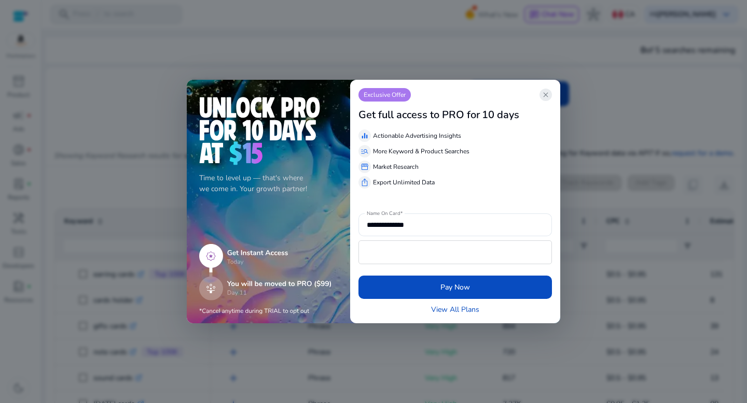
click at [546, 95] on span "close" at bounding box center [545, 95] width 8 height 8
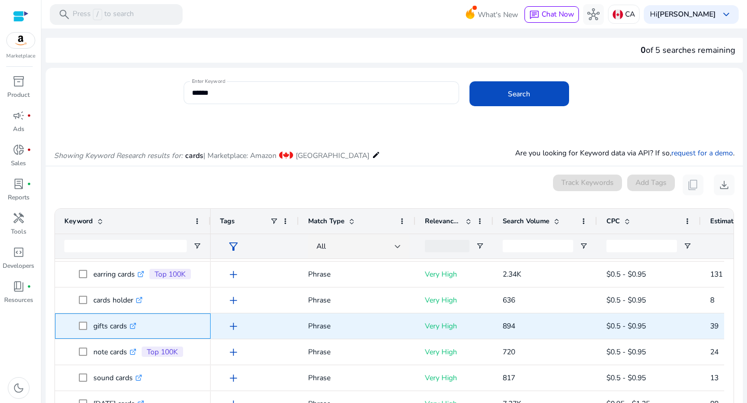
click at [133, 329] on icon ".st0{fill:#2c8af8}" at bounding box center [133, 326] width 7 height 7
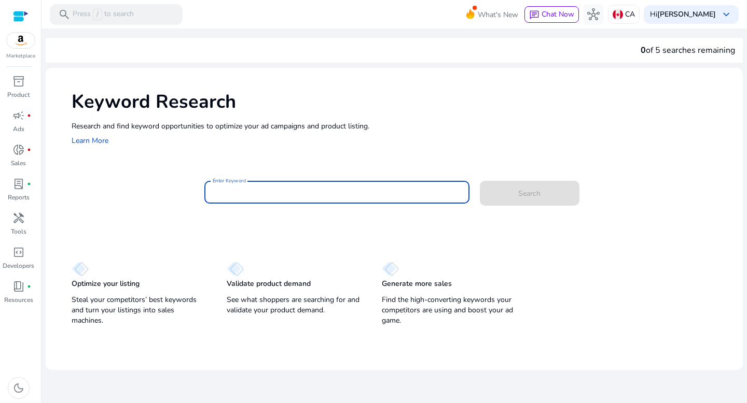
click at [234, 194] on input "Enter Keyword" at bounding box center [337, 192] width 248 height 11
type input "**********"
click at [480, 181] on button "Search" at bounding box center [530, 193] width 100 height 25
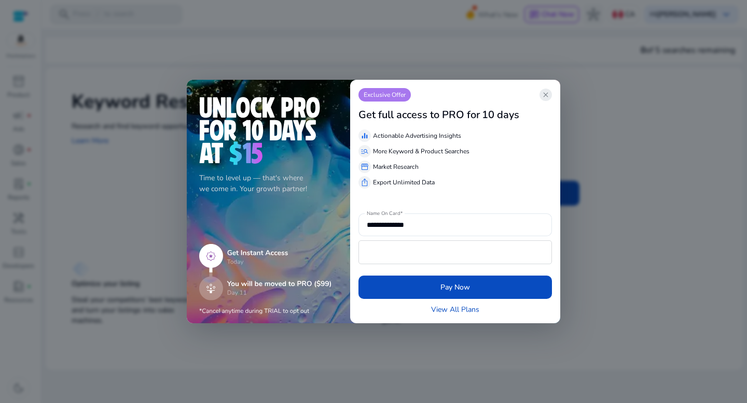
click at [547, 96] on span "close" at bounding box center [545, 95] width 8 height 8
